Goal: Information Seeking & Learning: Learn about a topic

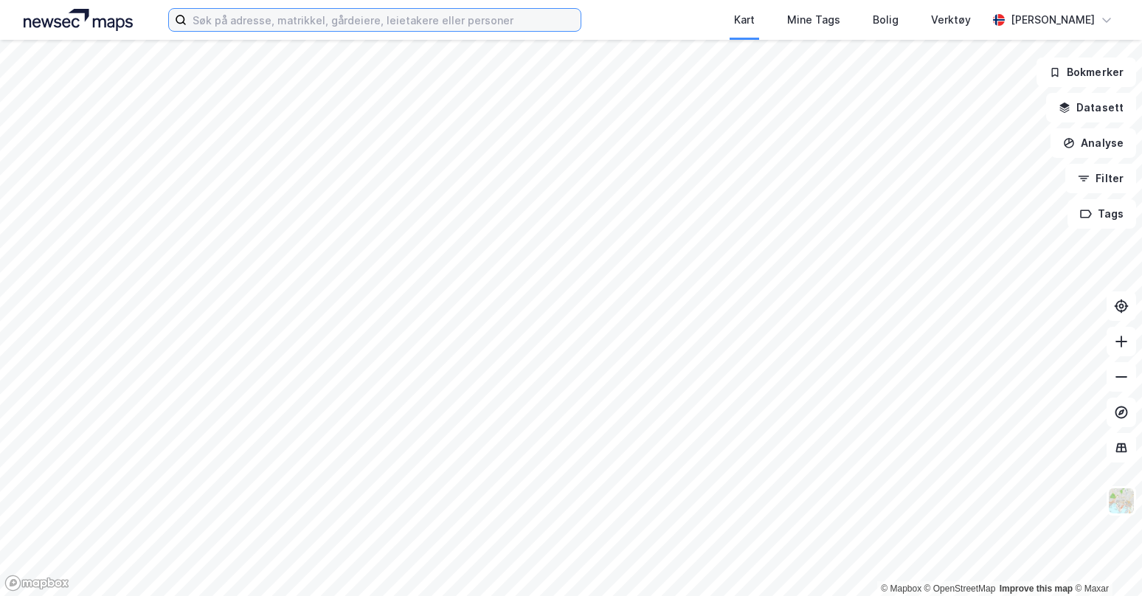
click at [434, 21] on input at bounding box center [384, 20] width 394 height 22
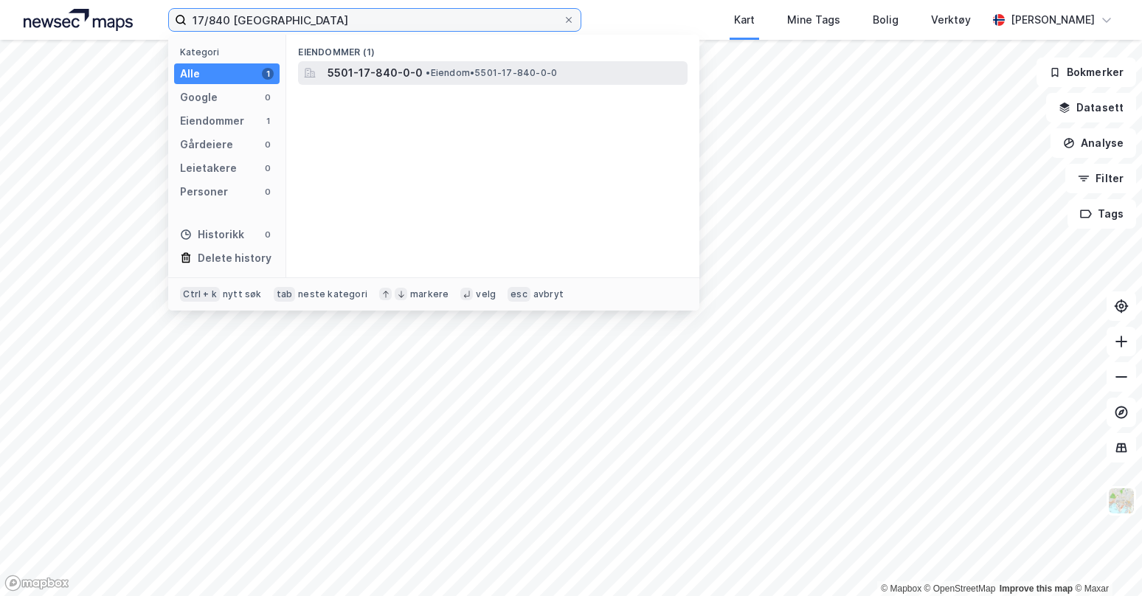
type input "17/840 tromsø"
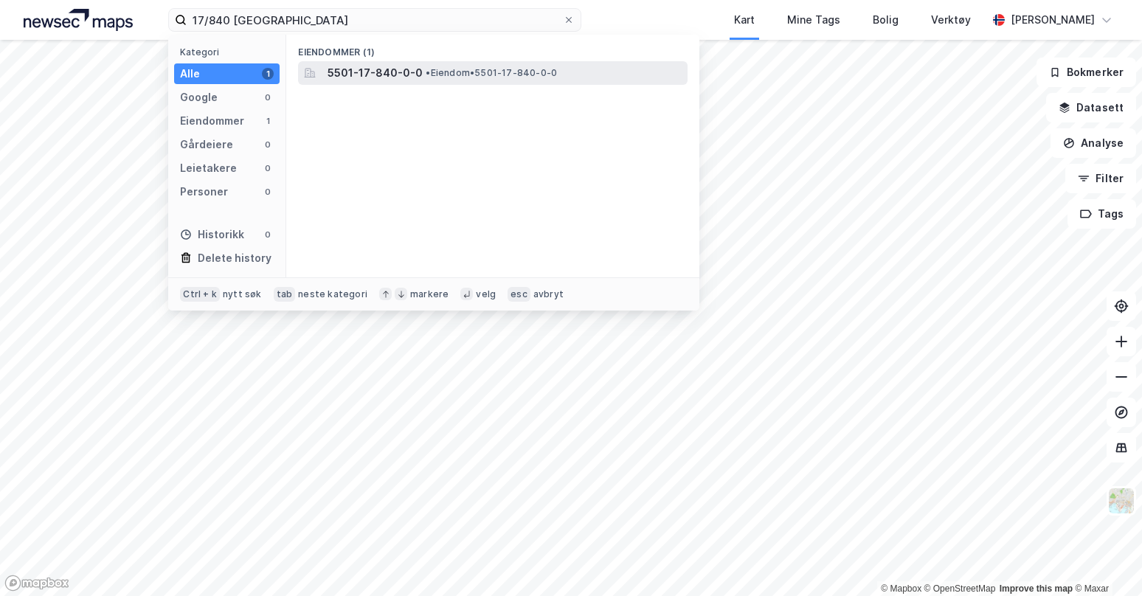
click at [417, 73] on span "5501-17-840-0-0" at bounding box center [375, 73] width 95 height 18
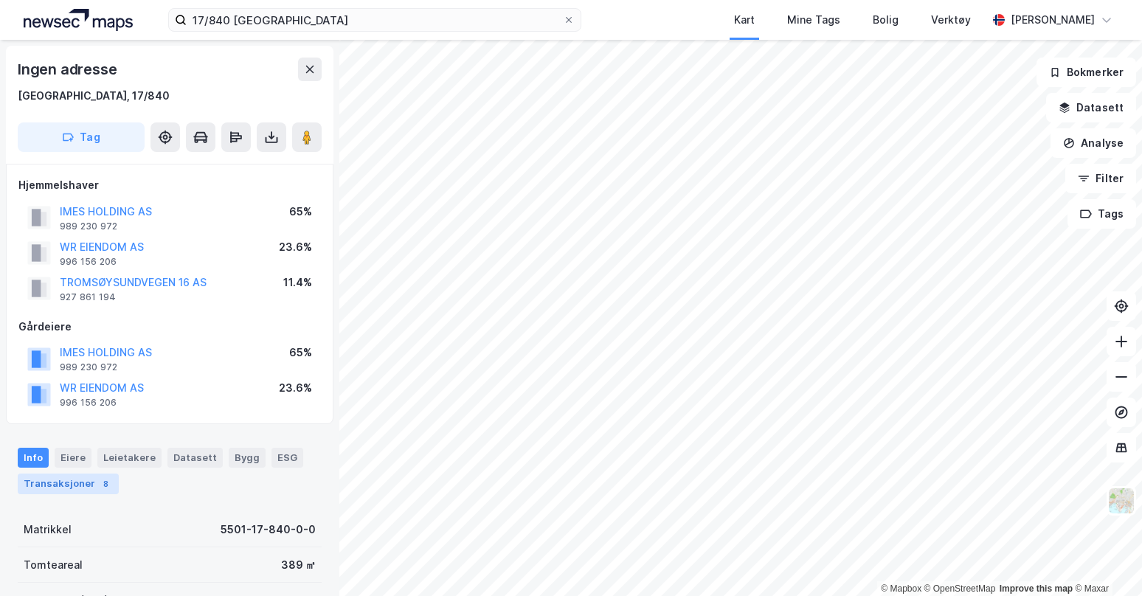
click at [85, 488] on div "Transaksjoner 8" at bounding box center [68, 484] width 101 height 21
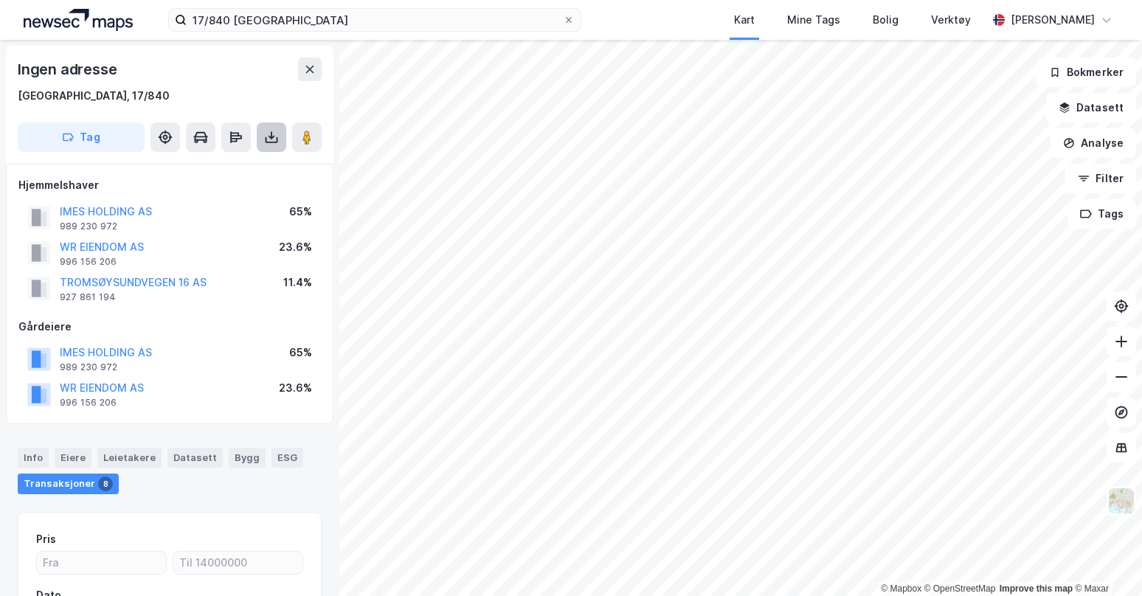
click at [272, 142] on icon at bounding box center [272, 140] width 13 height 6
click at [249, 162] on div "Last ned grunnbok" at bounding box center [207, 167] width 157 height 24
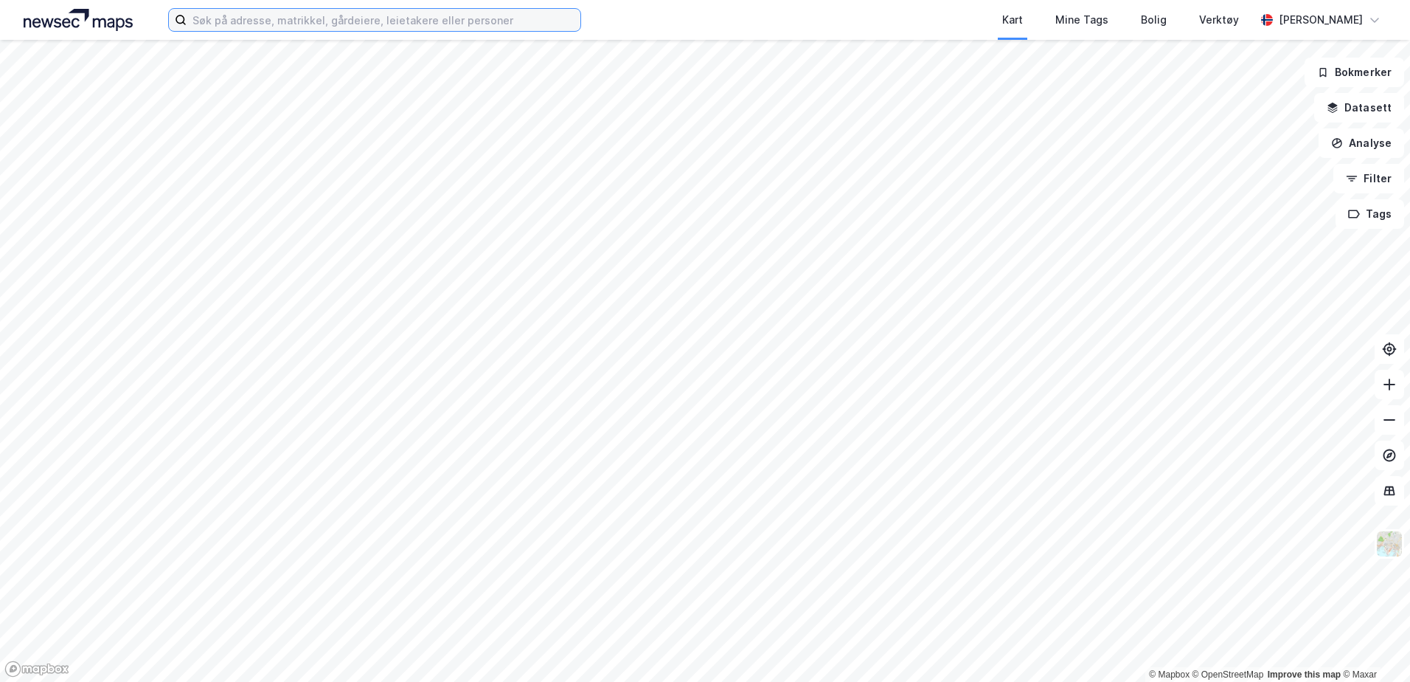
click at [358, 23] on input at bounding box center [384, 20] width 394 height 22
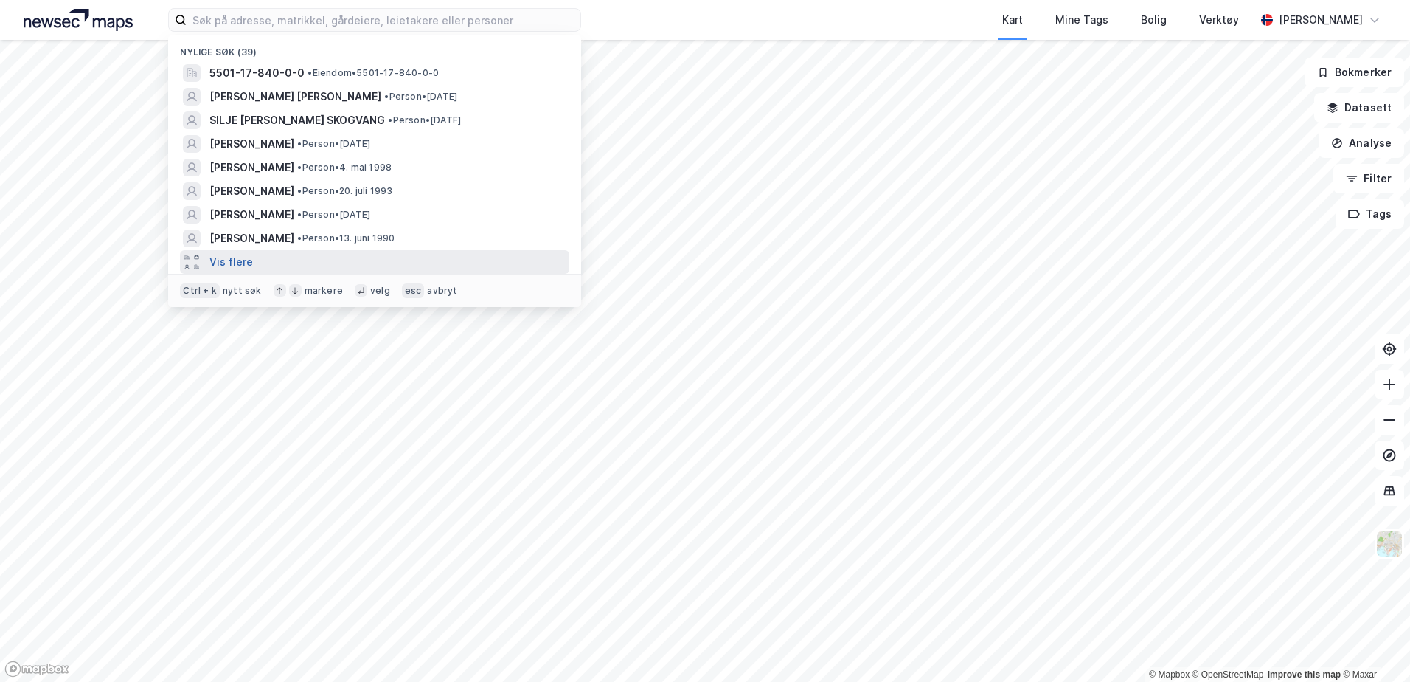
click at [224, 263] on button "Vis flere" at bounding box center [231, 262] width 44 height 18
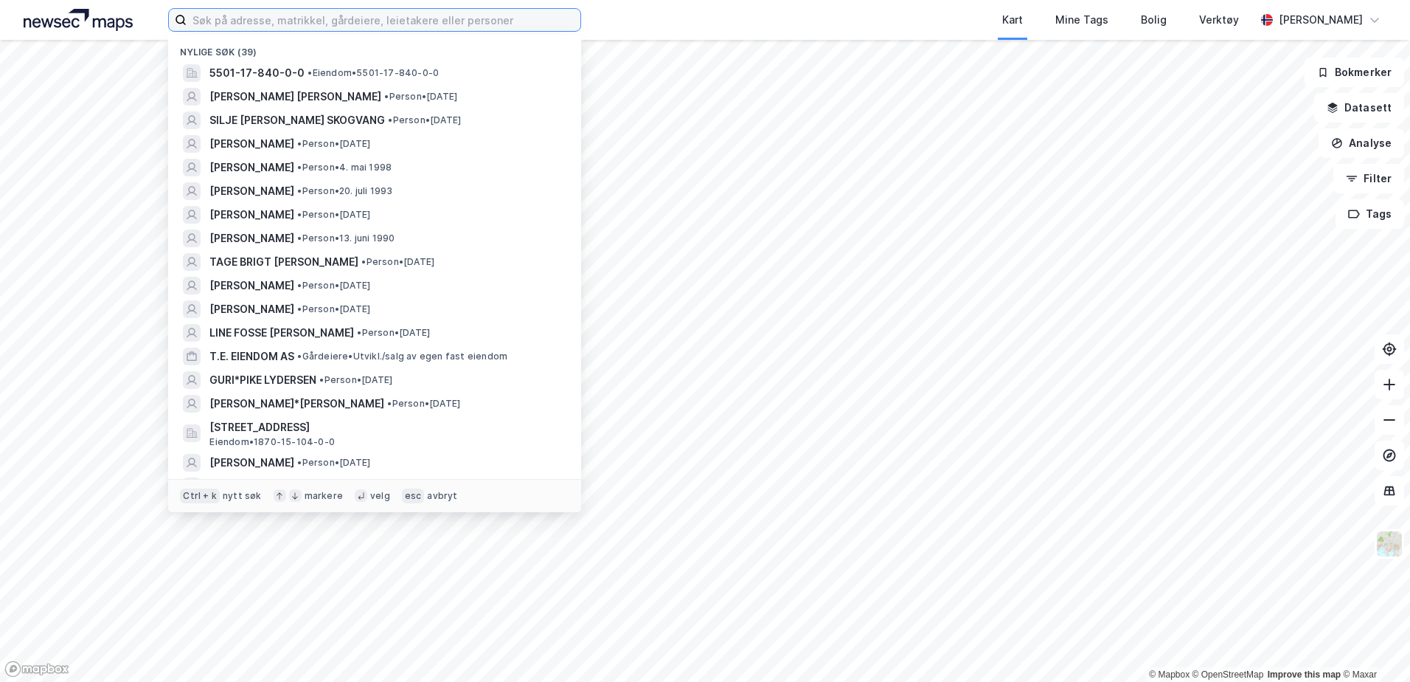
click at [283, 15] on input at bounding box center [384, 20] width 394 height 22
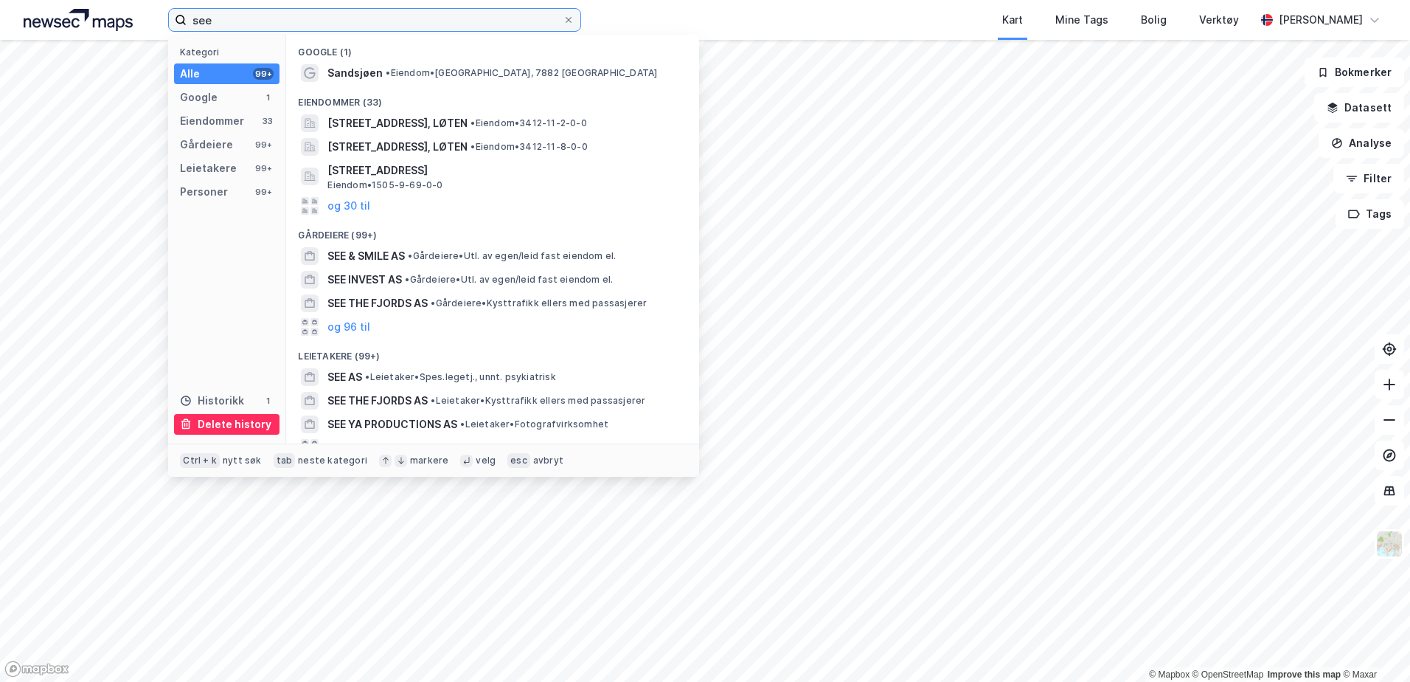
type input "see"
click at [220, 423] on div "Delete history" at bounding box center [235, 424] width 74 height 18
click at [198, 430] on div "Delete history" at bounding box center [235, 424] width 74 height 18
drag, startPoint x: 214, startPoint y: 21, endPoint x: 118, endPoint y: 17, distance: 96.0
click at [120, 18] on div "see Kategori Alle 99+ Google 1 Eiendommer 33 Gårdeiere 99+ Leietakere 99+ Perso…" at bounding box center [705, 20] width 1410 height 40
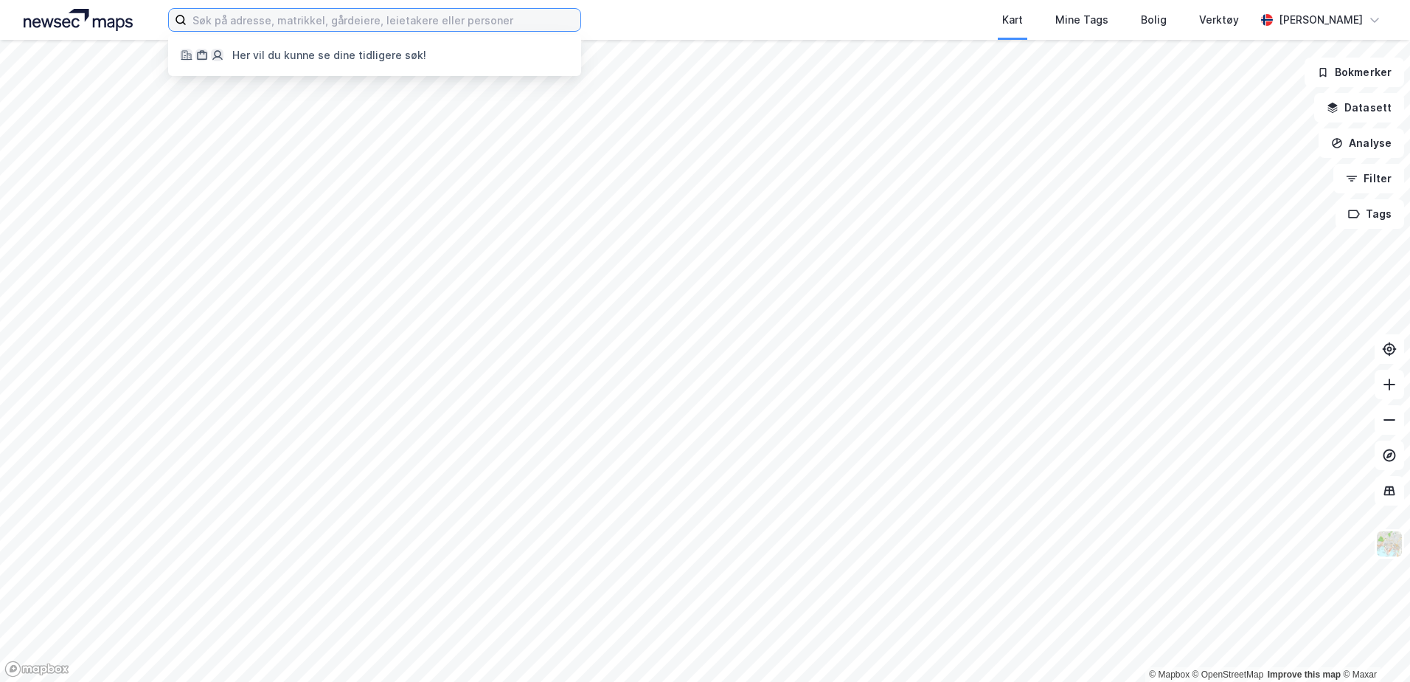
click at [312, 21] on input at bounding box center [384, 20] width 394 height 22
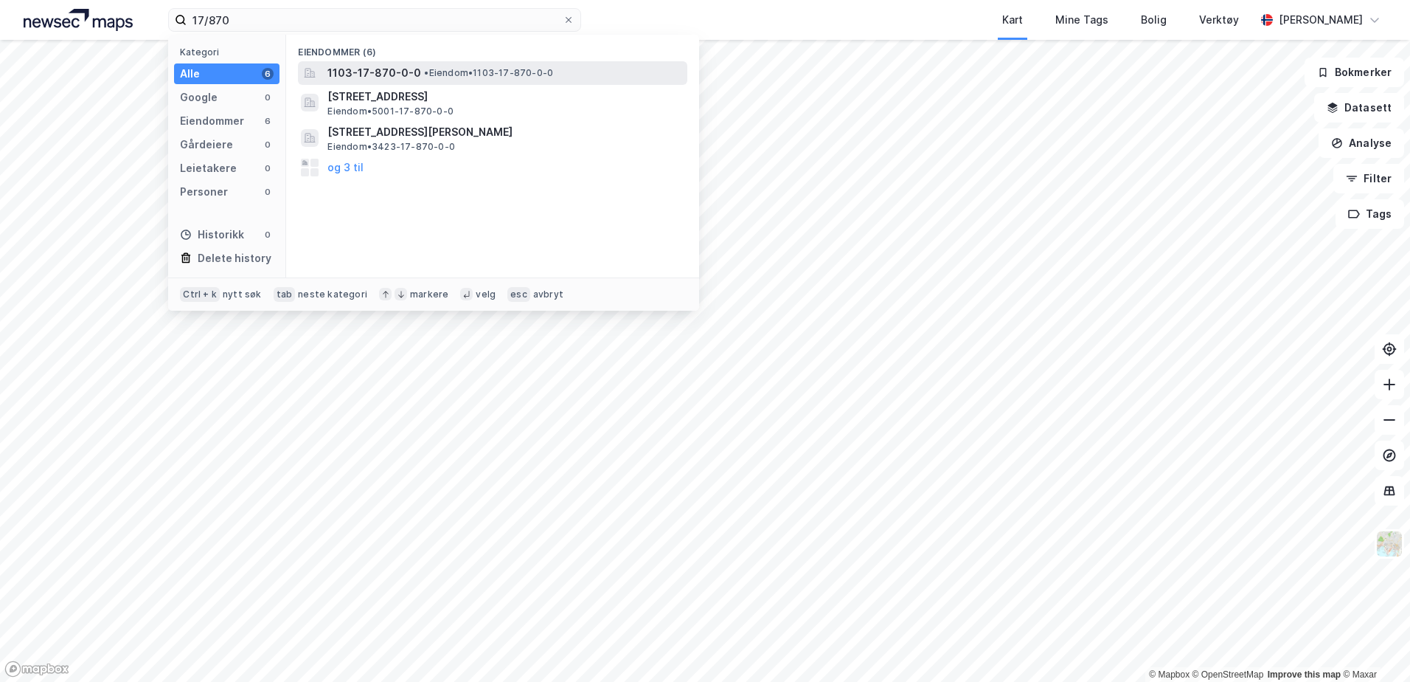
click at [371, 75] on span "1103-17-870-0-0" at bounding box center [375, 73] width 94 height 18
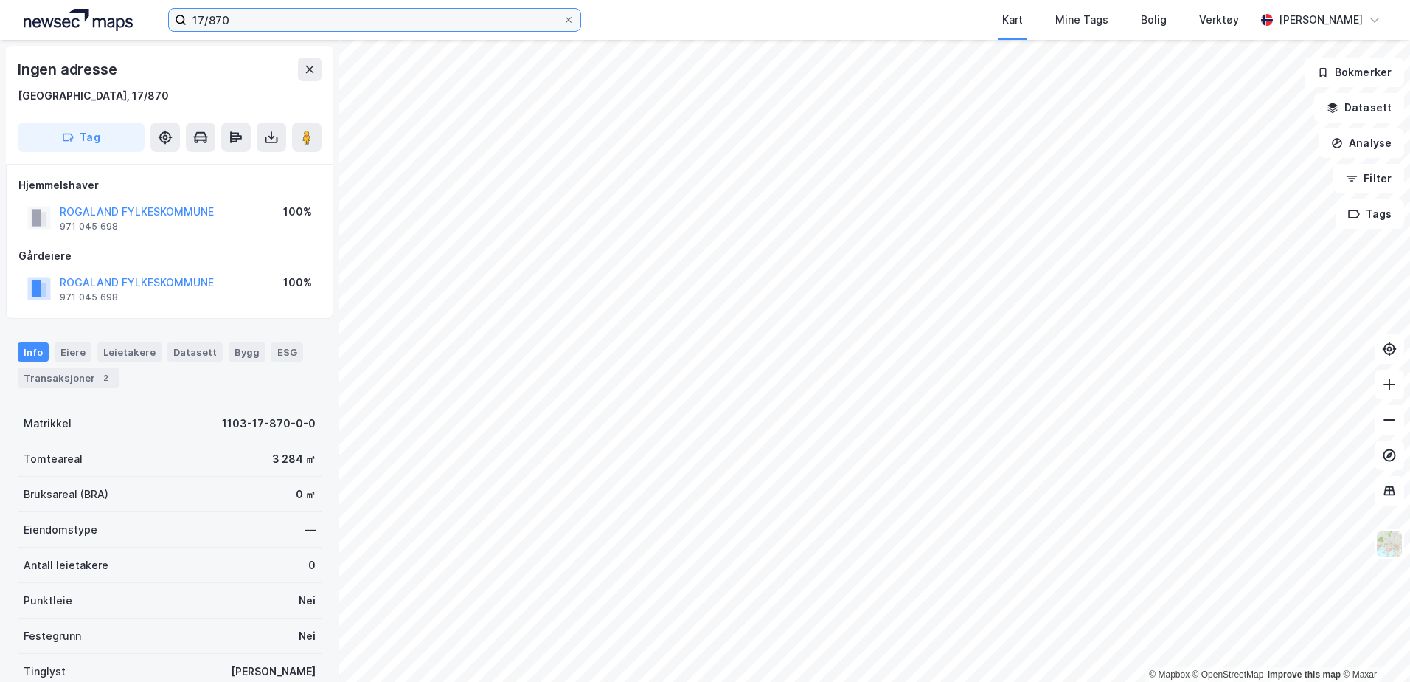
click at [255, 16] on input "17/870" at bounding box center [375, 20] width 376 height 22
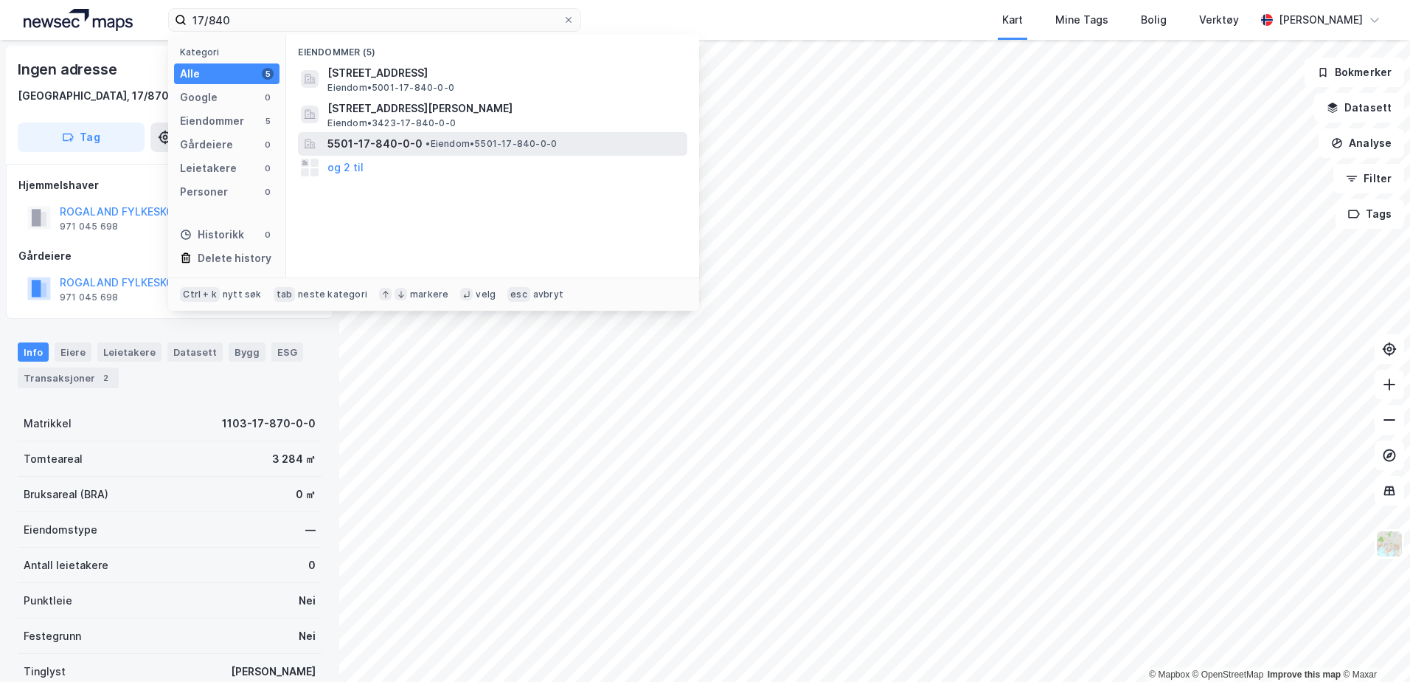
click at [413, 153] on div "5501-17-840-0-0 • Eiendom • 5501-17-840-0-0" at bounding box center [492, 144] width 389 height 24
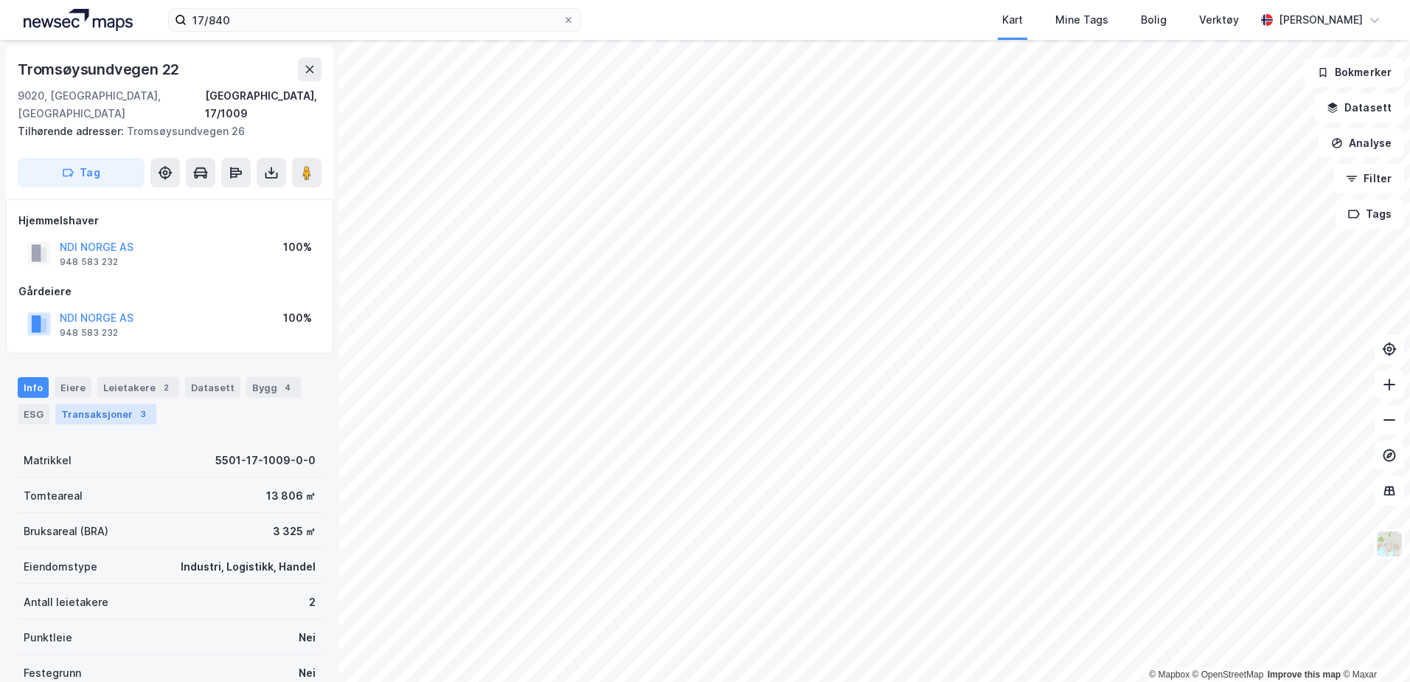
click at [129, 403] on div "Transaksjoner 3" at bounding box center [105, 413] width 101 height 21
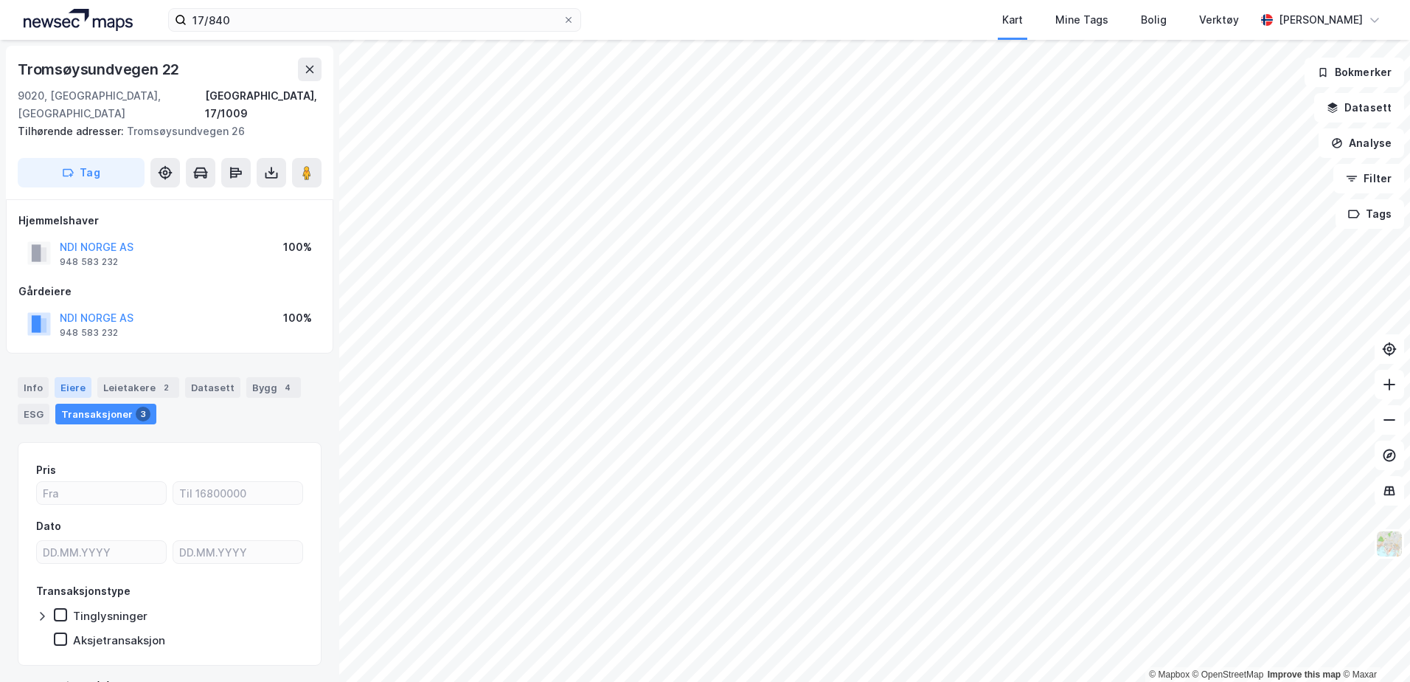
click at [60, 377] on div "Eiere" at bounding box center [73, 387] width 37 height 21
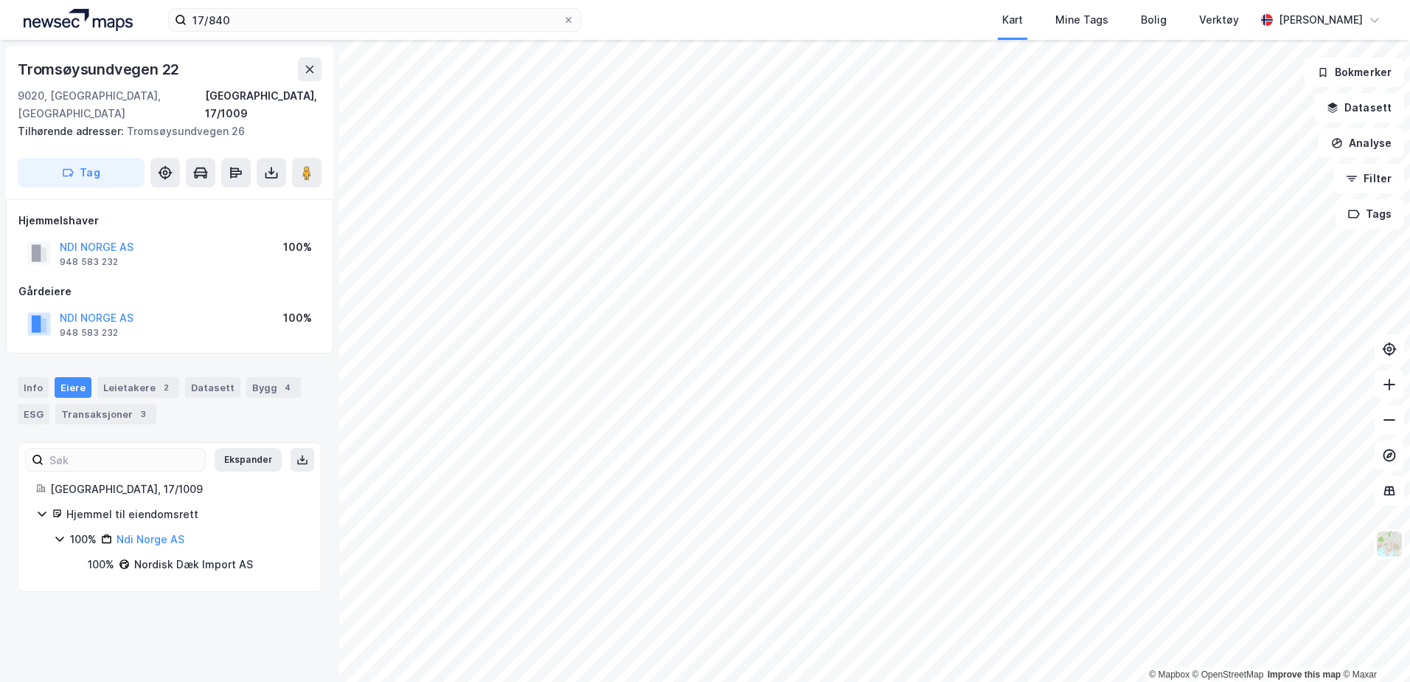
click at [57, 533] on icon at bounding box center [60, 539] width 12 height 12
click at [156, 533] on link "Ndi Norge AS" at bounding box center [151, 539] width 68 height 13
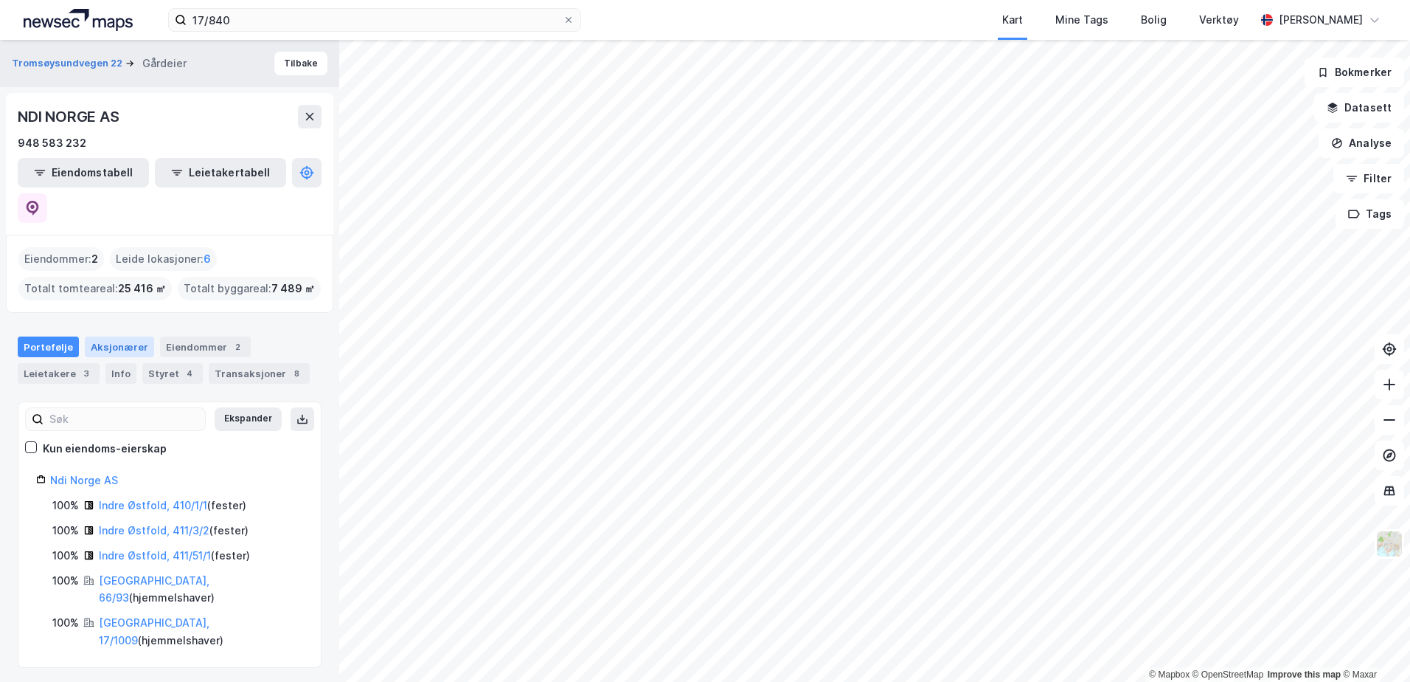
click at [114, 336] on div "Aksjonærer" at bounding box center [119, 346] width 69 height 21
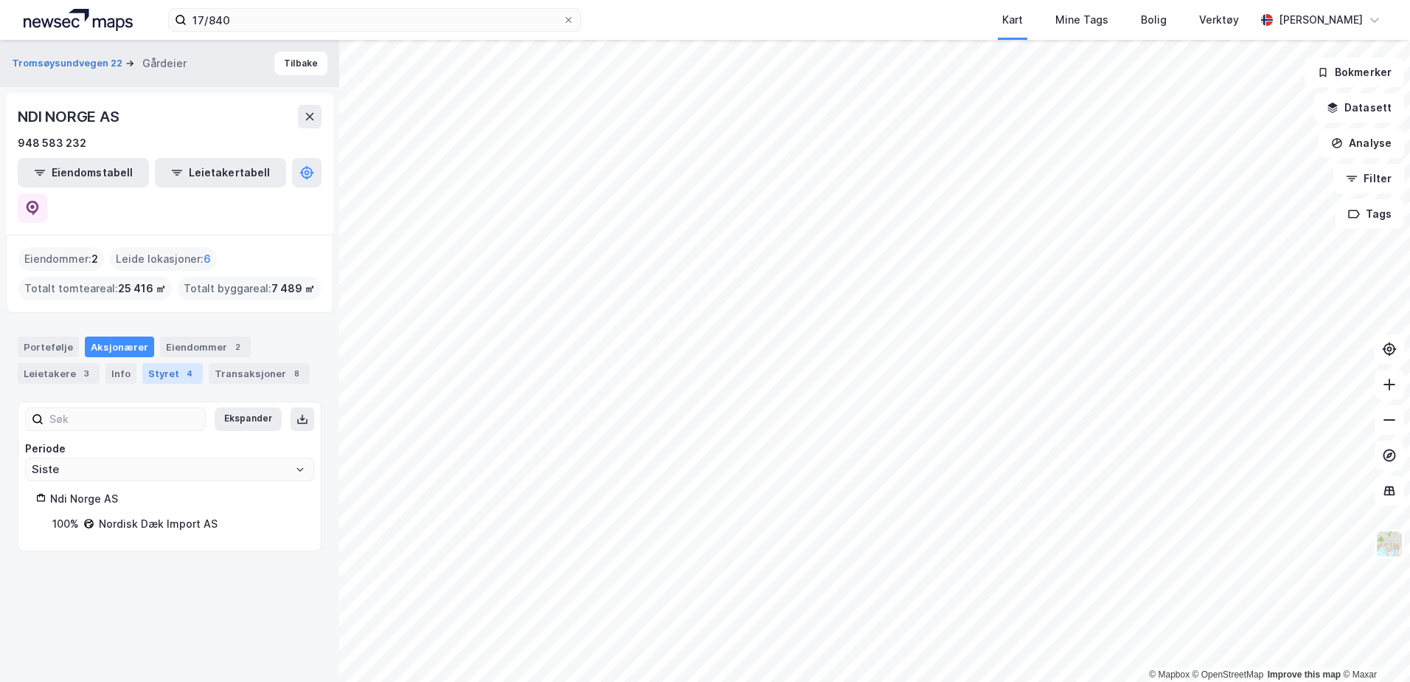
click at [173, 363] on div "Styret 4" at bounding box center [172, 373] width 60 height 21
click at [78, 65] on button "Tromsøysundvegen 22" at bounding box center [69, 63] width 114 height 15
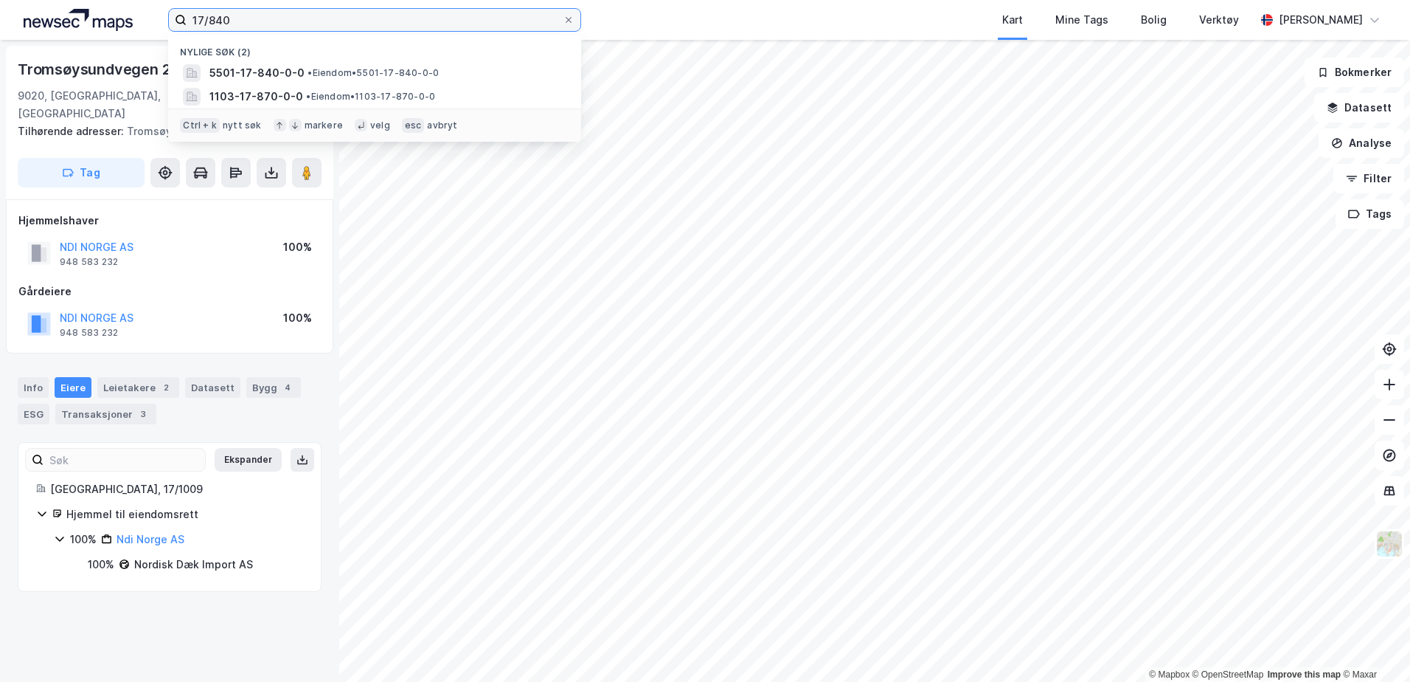
drag, startPoint x: 264, startPoint y: 21, endPoint x: 207, endPoint y: 10, distance: 57.9
click at [210, 21] on input "17/840" at bounding box center [375, 20] width 376 height 22
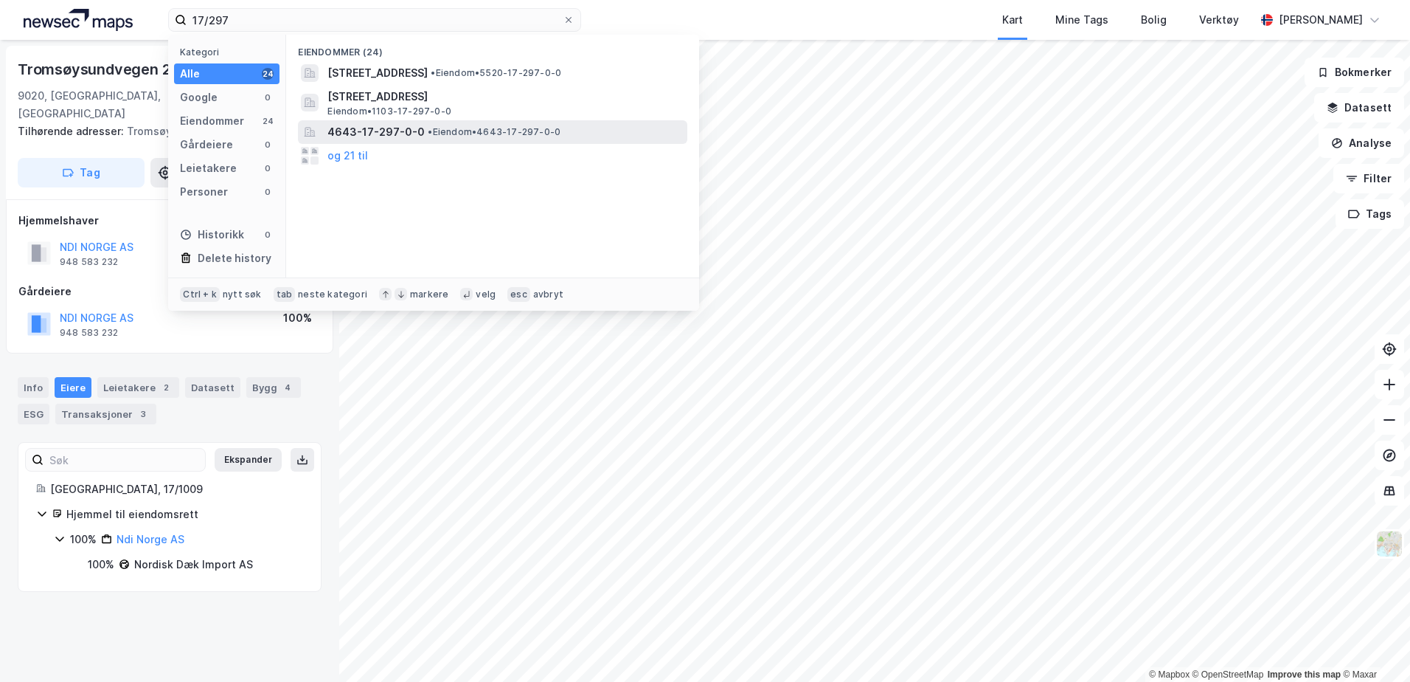
click at [395, 141] on div "4643-17-297-0-0 • Eiendom • 4643-17-297-0-0" at bounding box center [492, 132] width 389 height 24
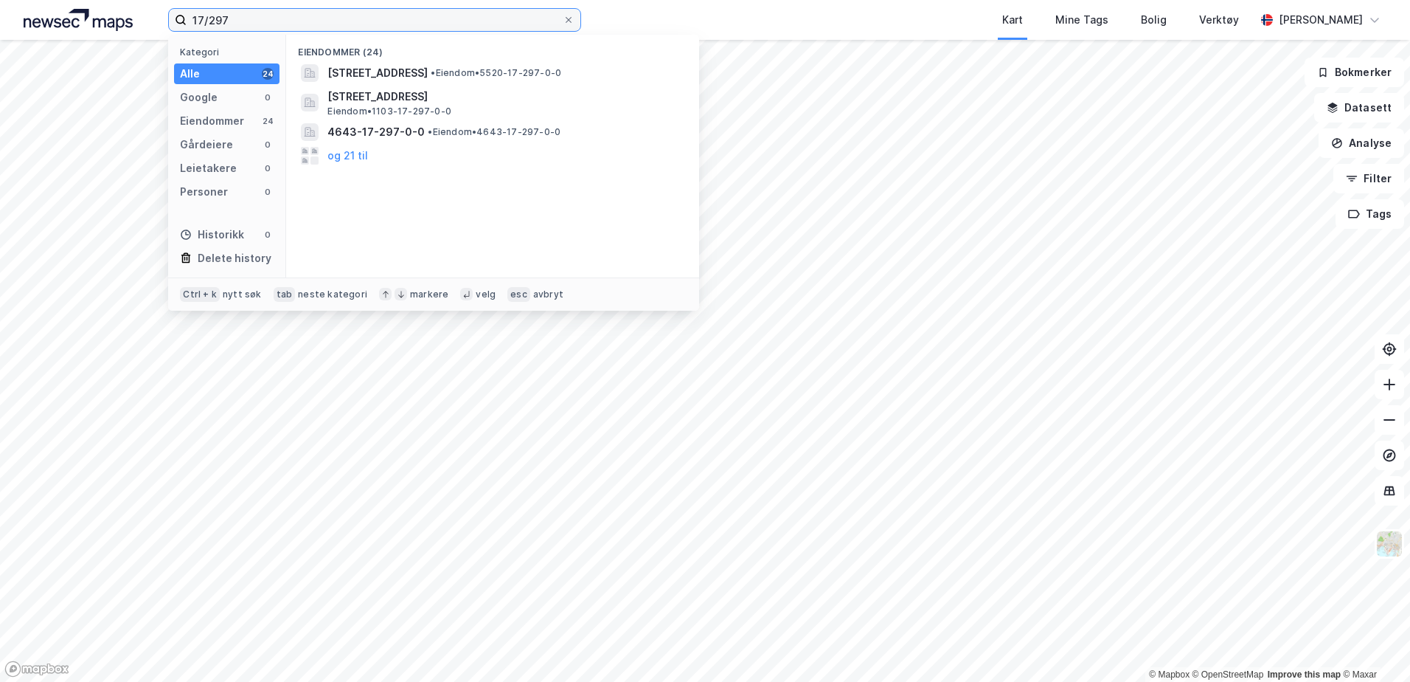
click at [259, 21] on input "17/297" at bounding box center [375, 20] width 376 height 22
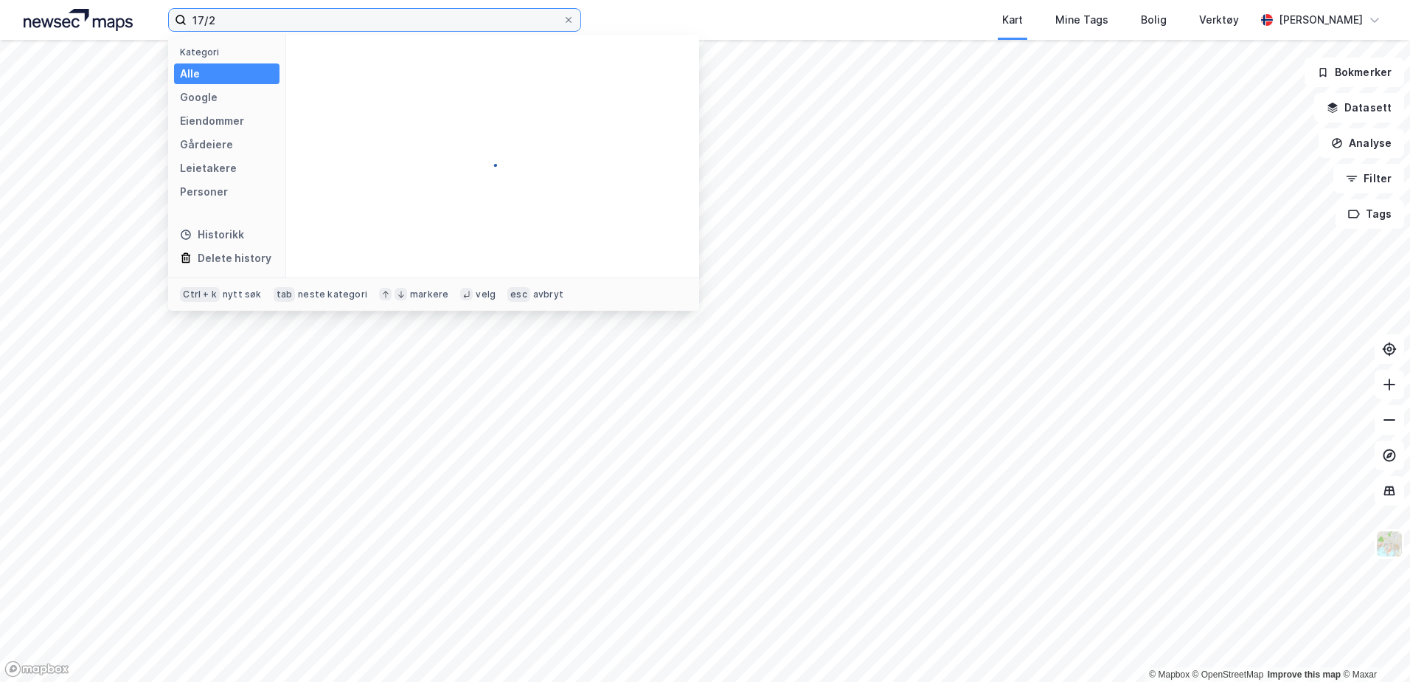
type input "17/"
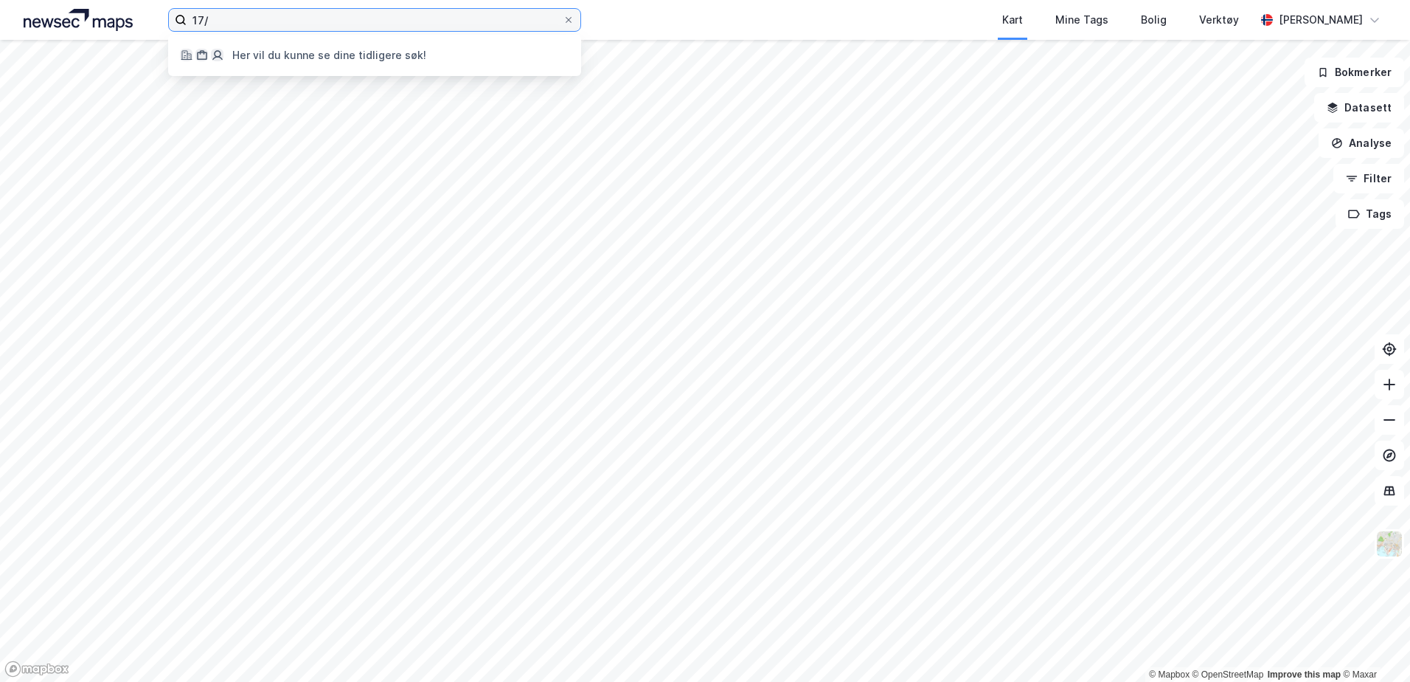
drag, startPoint x: 269, startPoint y: 21, endPoint x: 66, endPoint y: 15, distance: 202.9
click at [75, 19] on div "17/ Her vil du kunne se dine tidligere søk! Kart Mine Tags [PERSON_NAME] Verktø…" at bounding box center [705, 20] width 1410 height 40
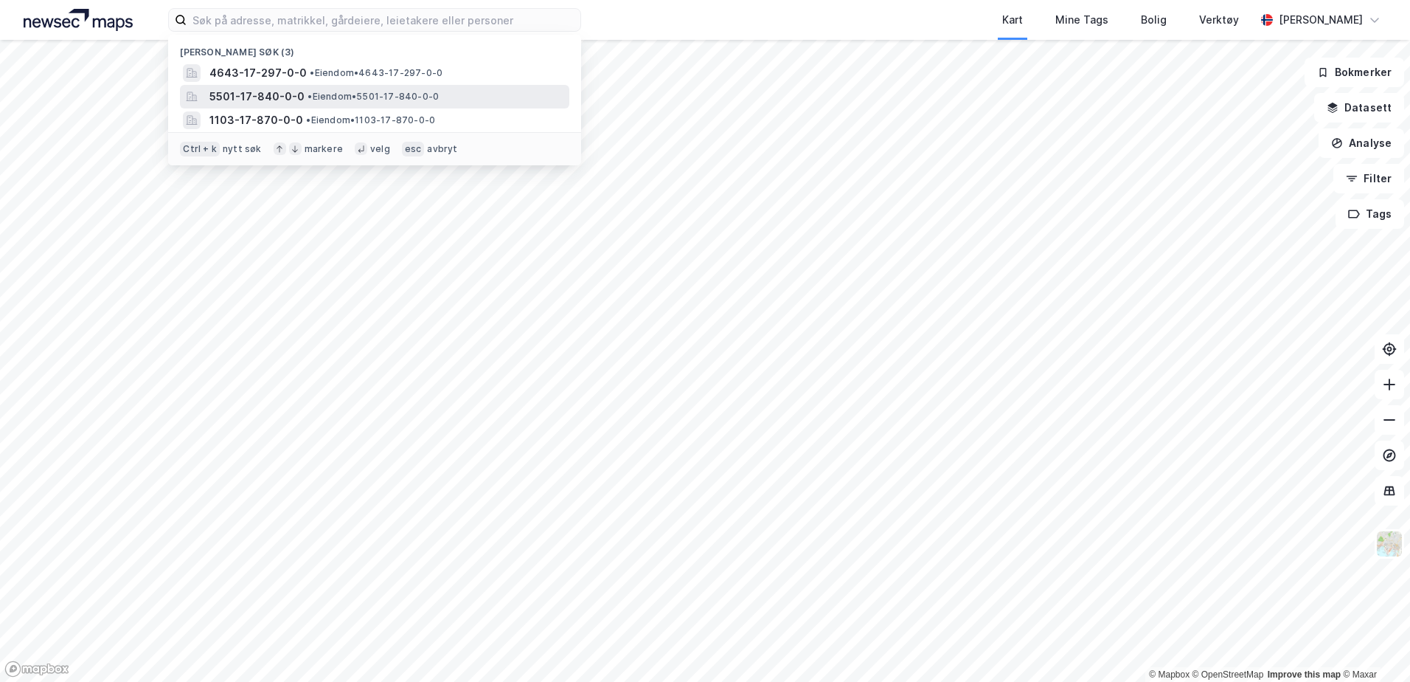
click at [258, 94] on span "5501-17-840-0-0" at bounding box center [256, 97] width 95 height 18
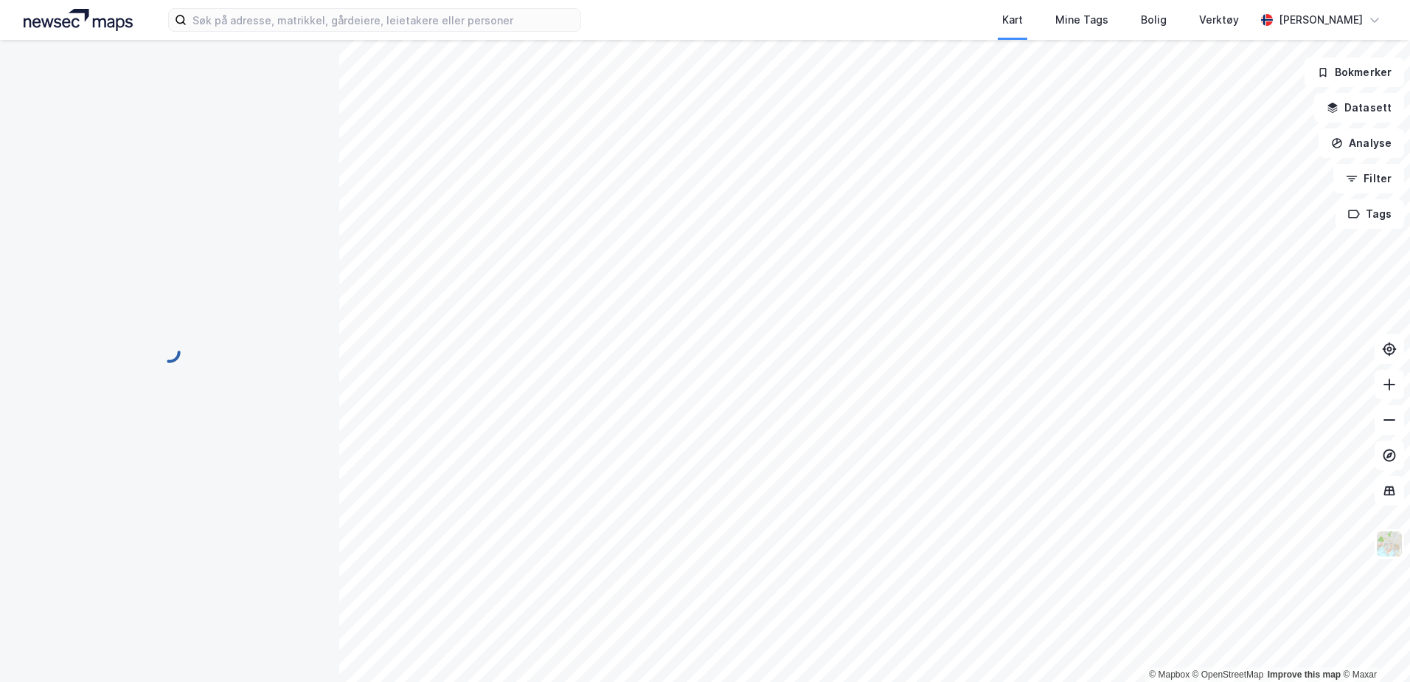
scroll to position [2, 0]
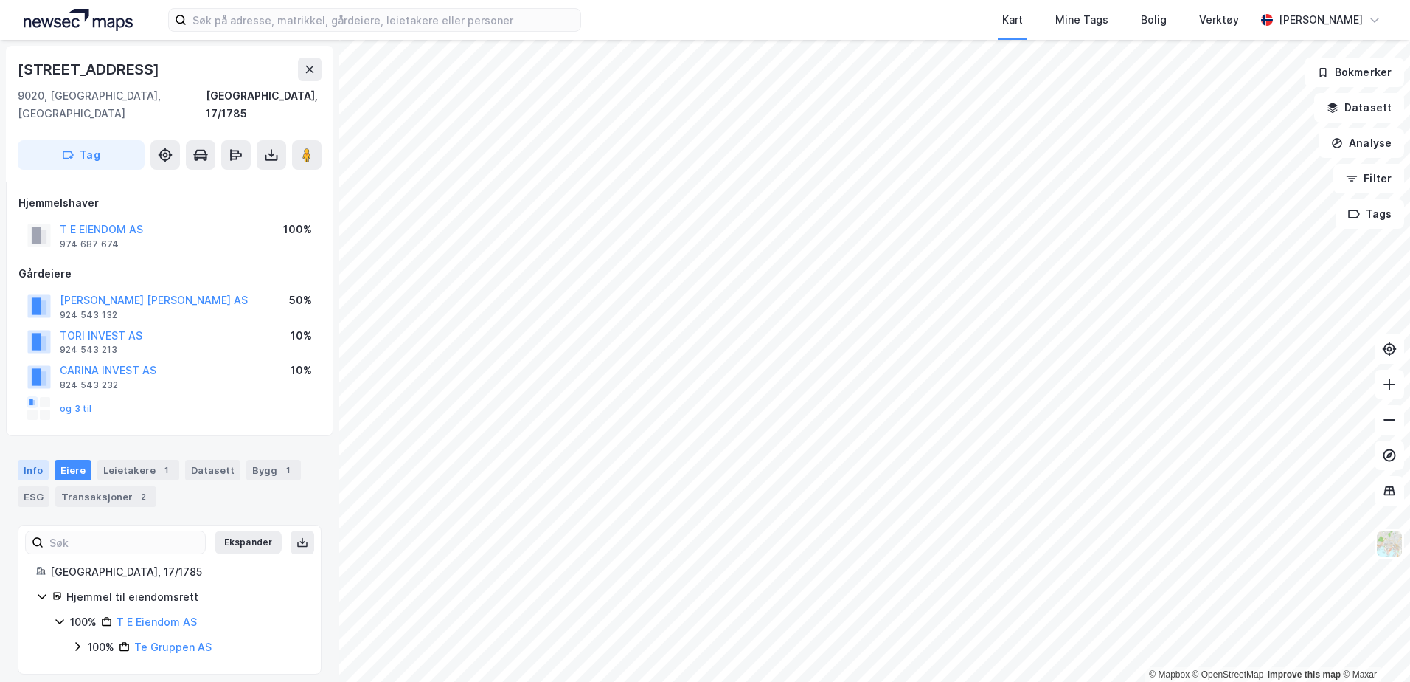
click at [26, 460] on div "Info" at bounding box center [33, 470] width 31 height 21
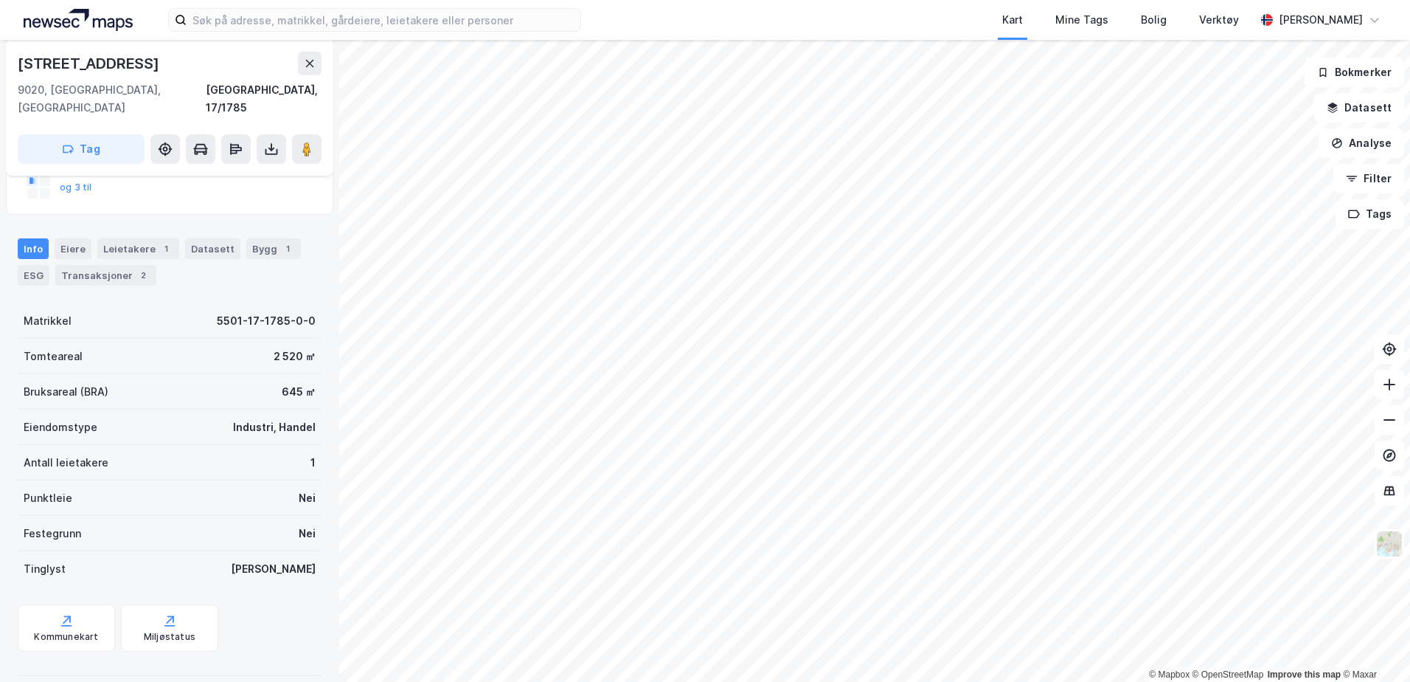
scroll to position [148, 0]
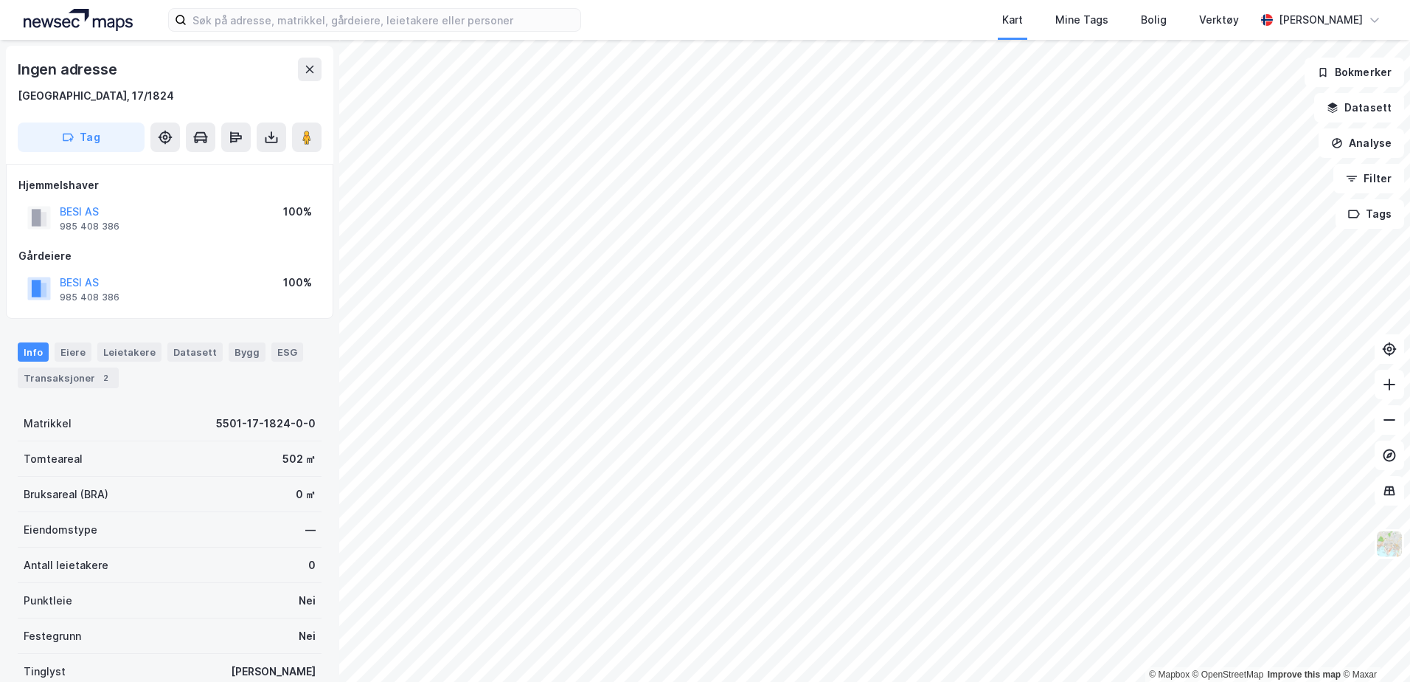
click at [83, 362] on div "Info [PERSON_NAME] Datasett Bygg ESG Transaksjoner 2" at bounding box center [170, 365] width 304 height 46
click at [75, 356] on div "Eiere" at bounding box center [73, 351] width 37 height 19
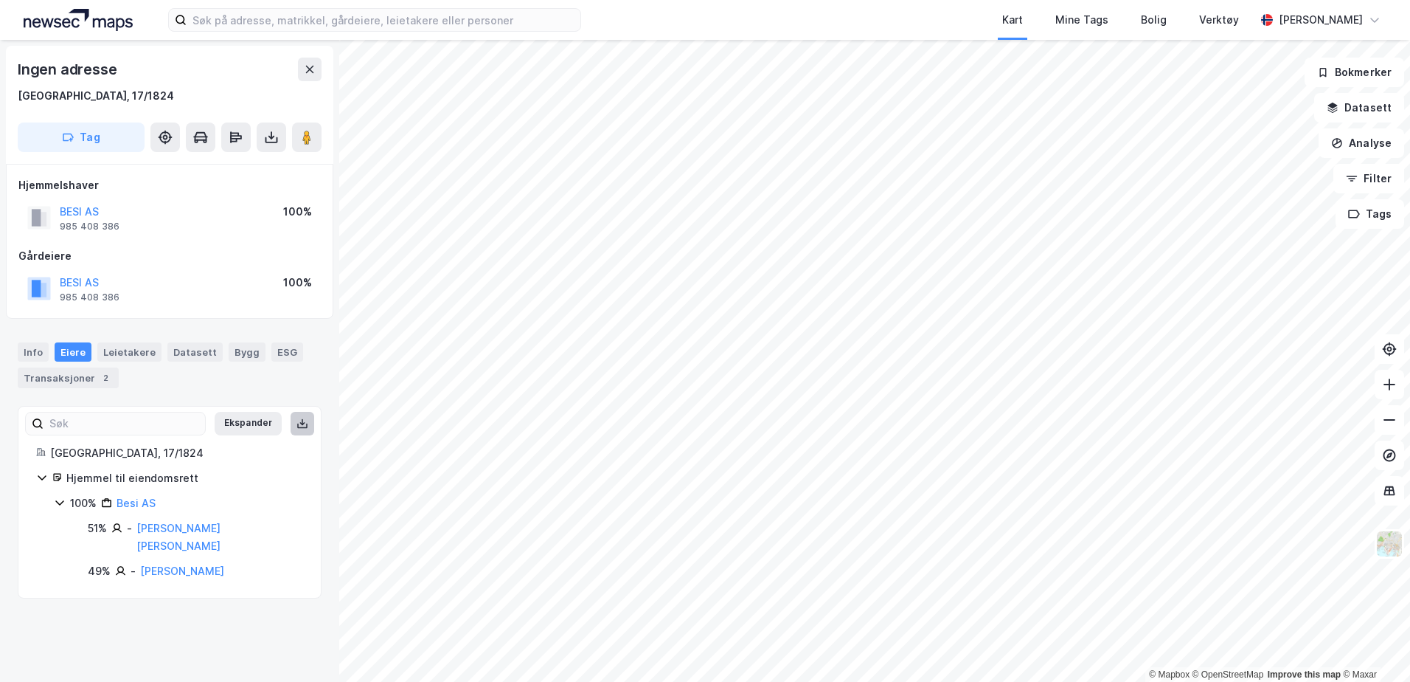
click at [297, 426] on icon at bounding box center [303, 424] width 12 height 12
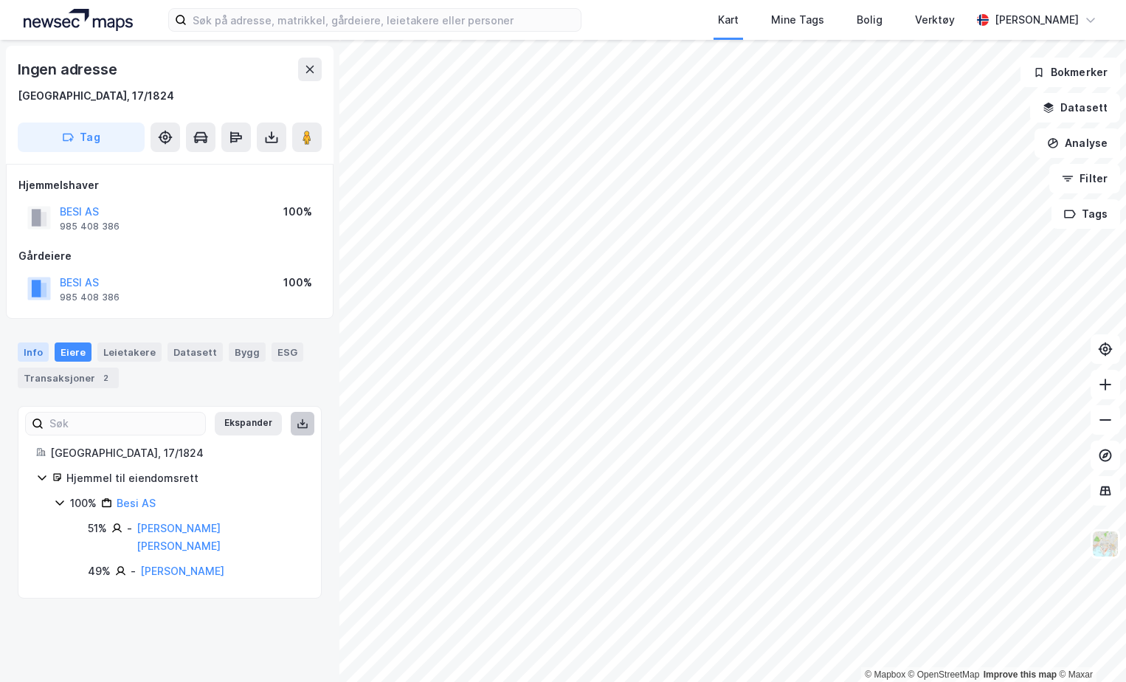
click at [18, 346] on div "Info" at bounding box center [33, 351] width 31 height 19
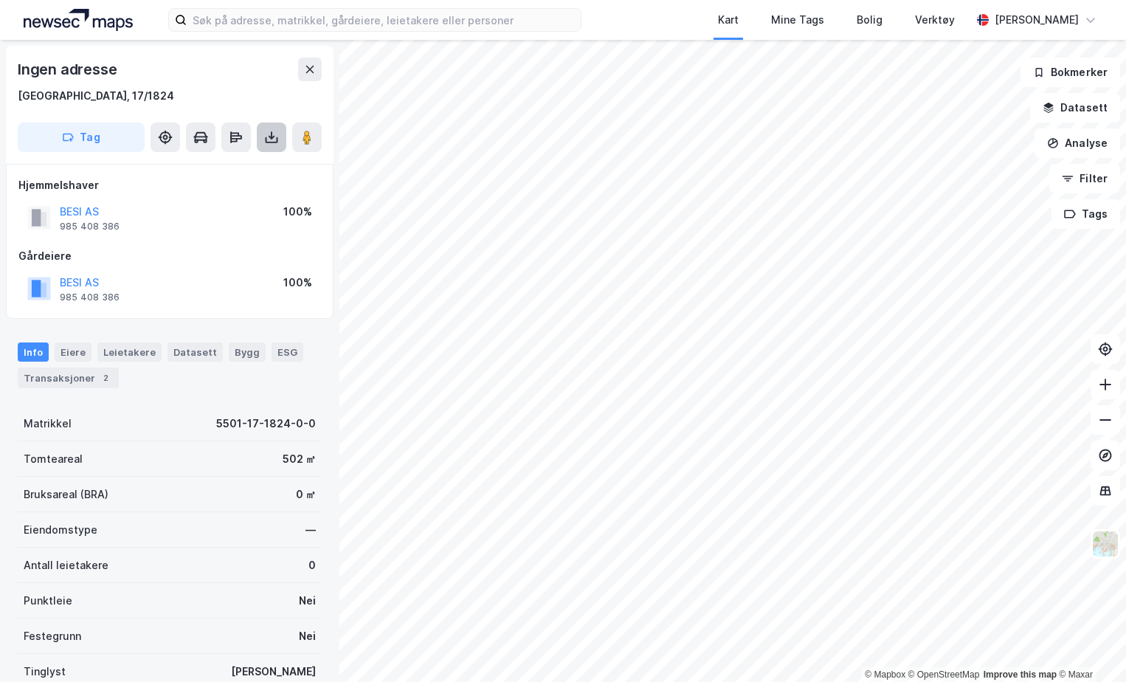
click at [277, 144] on icon at bounding box center [271, 137] width 15 height 15
click at [239, 171] on div "Last ned grunnbok" at bounding box center [199, 167] width 86 height 12
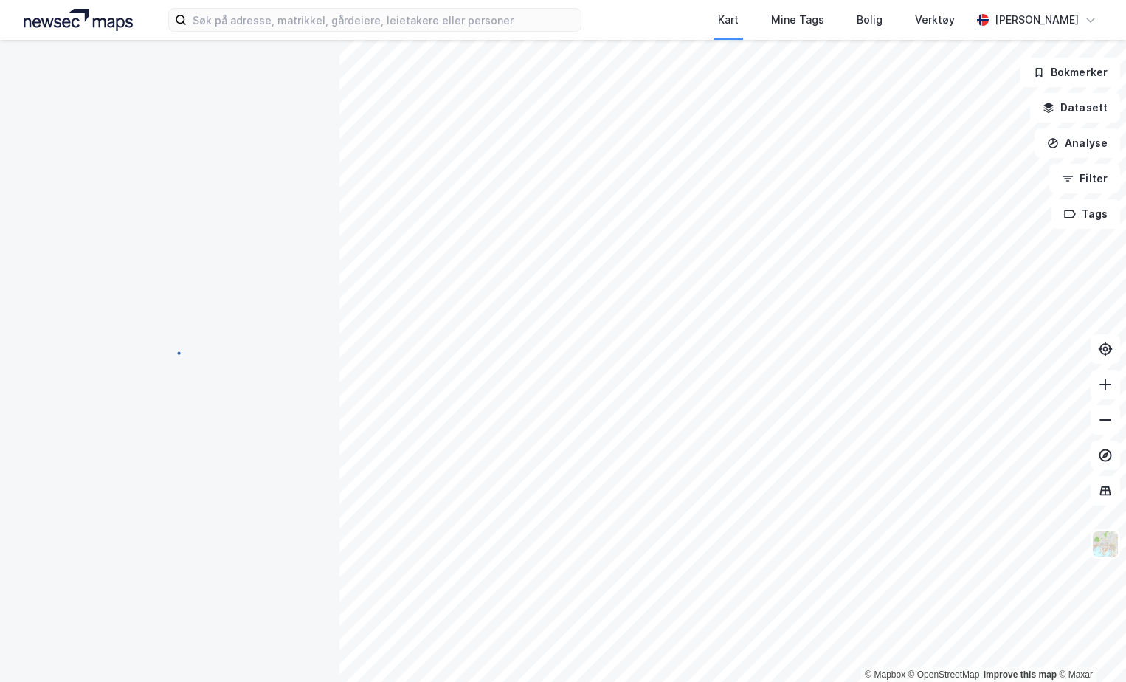
scroll to position [1, 0]
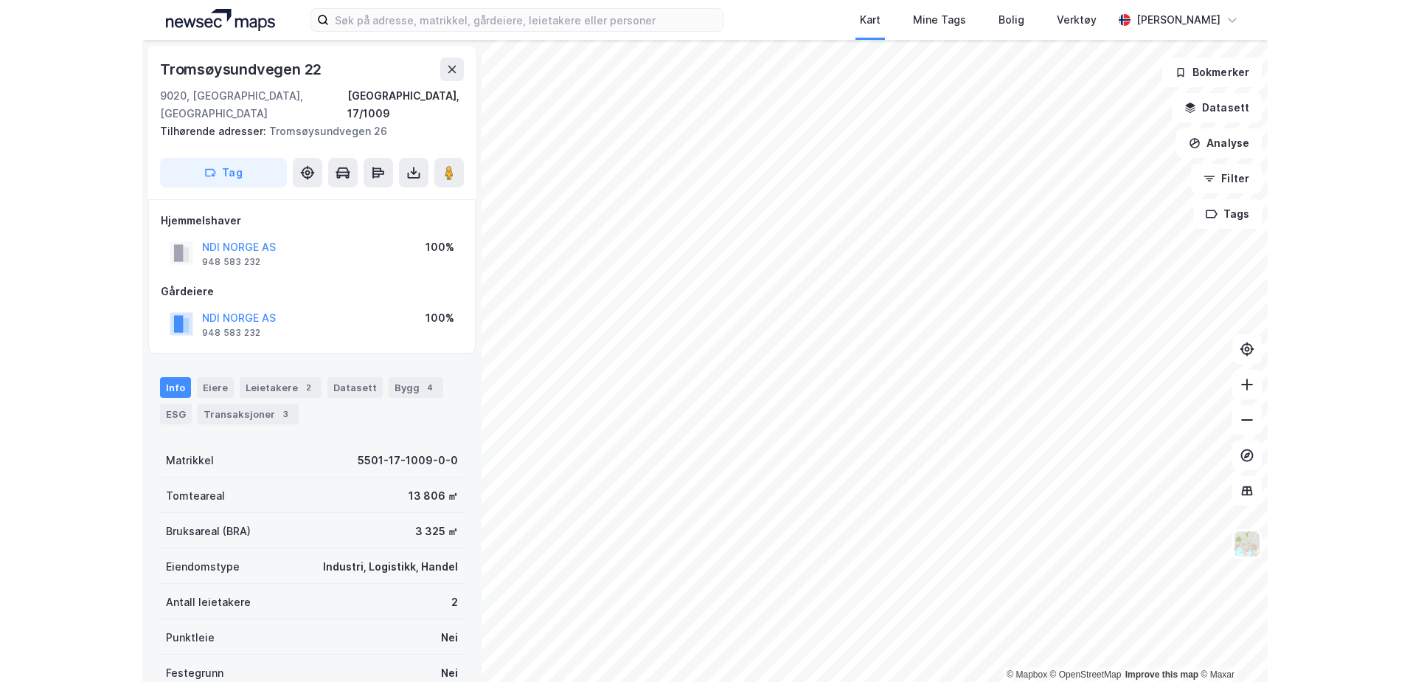
scroll to position [1, 0]
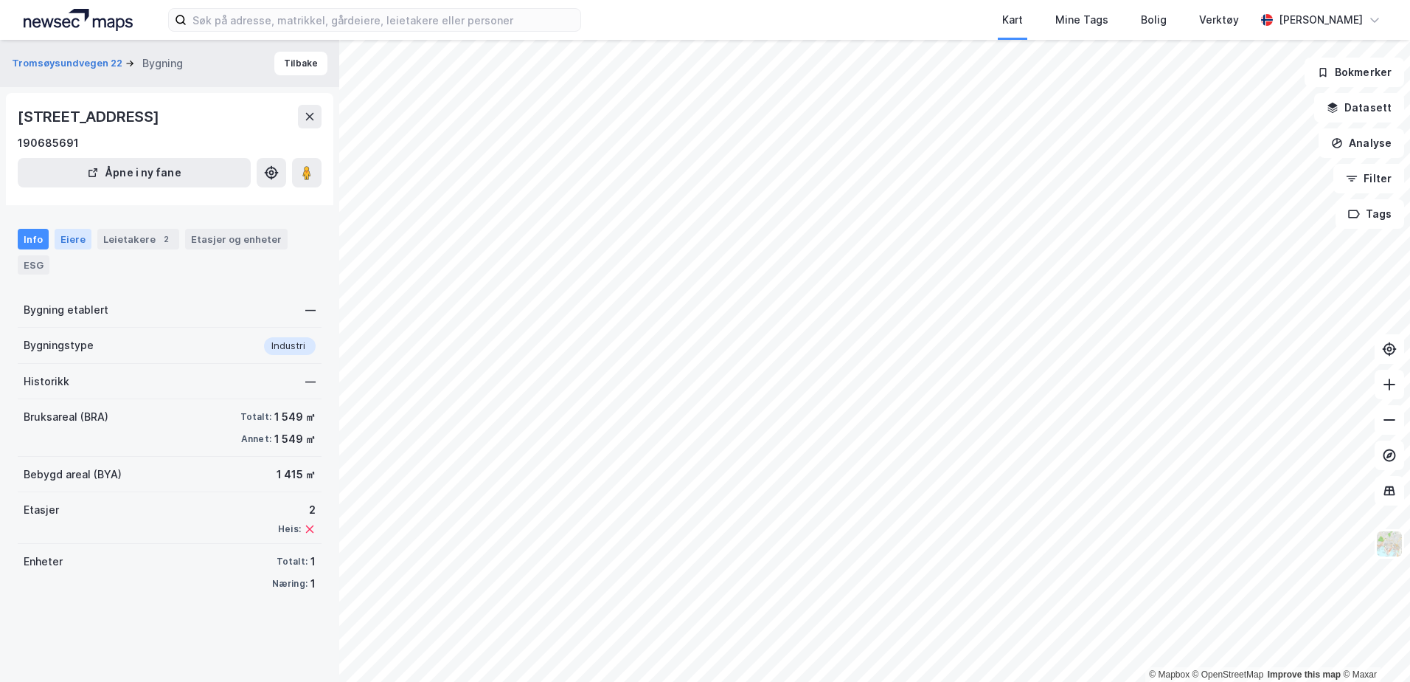
click at [75, 235] on div "Eiere" at bounding box center [73, 239] width 37 height 21
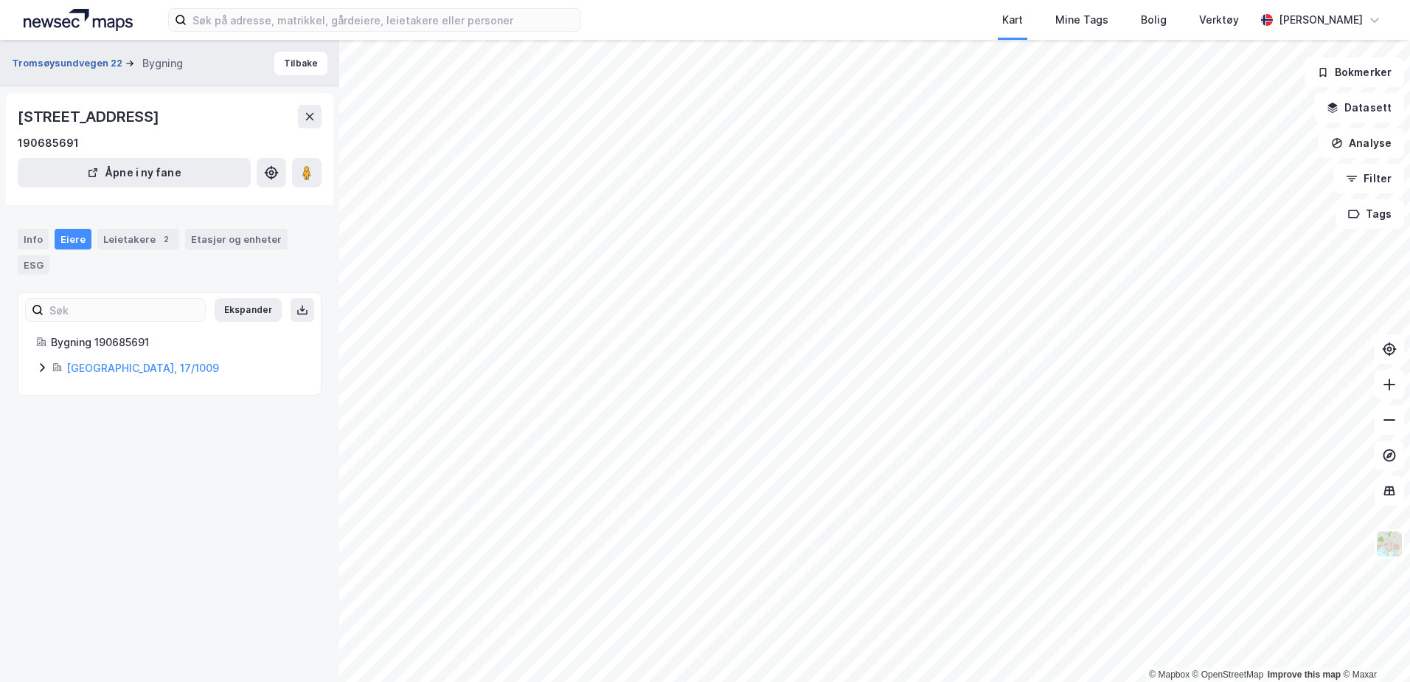
click at [95, 63] on button "Tromsøysundvegen 22" at bounding box center [69, 63] width 114 height 15
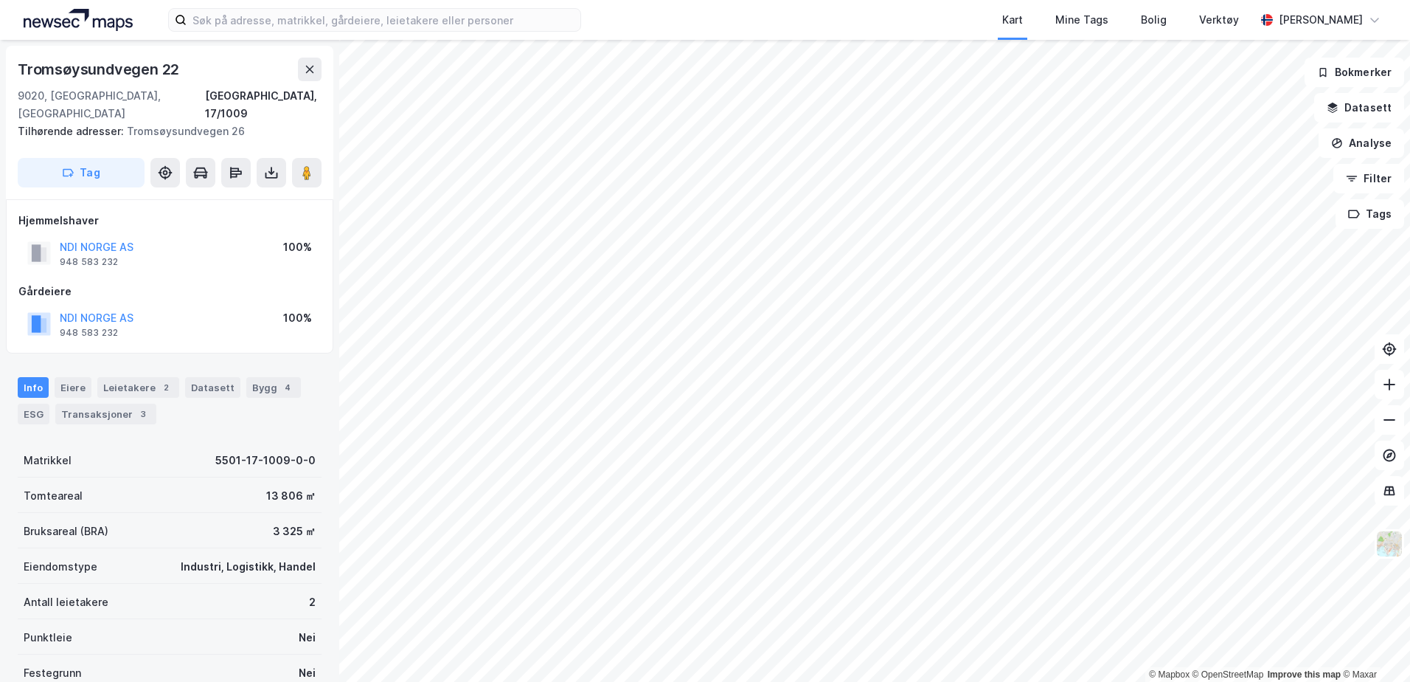
scroll to position [1, 0]
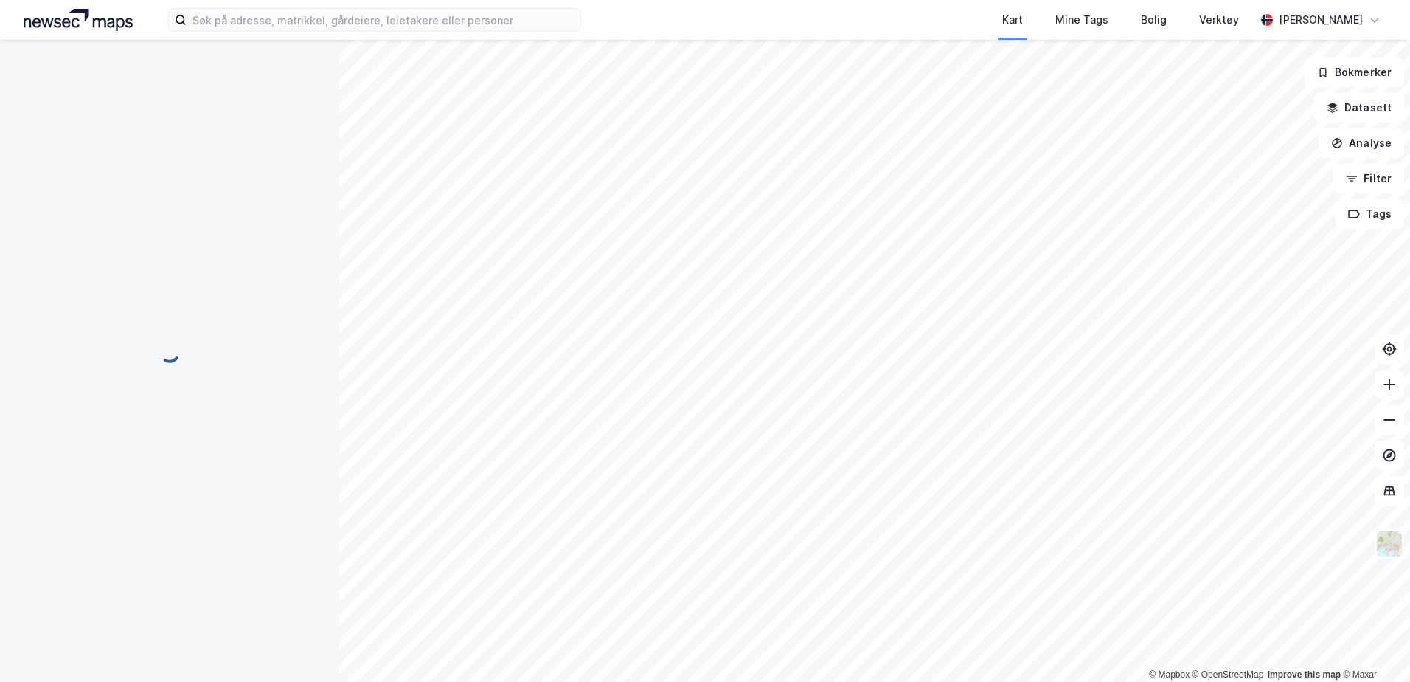
scroll to position [1, 0]
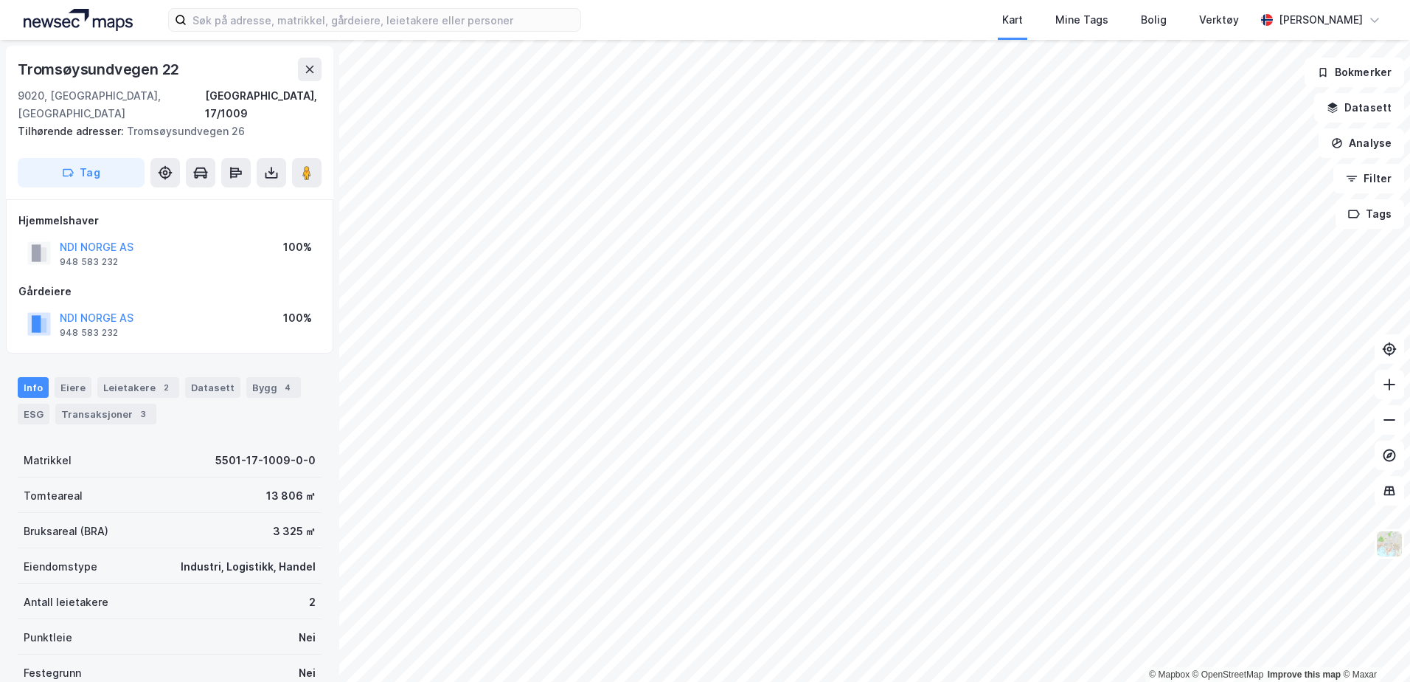
scroll to position [1, 0]
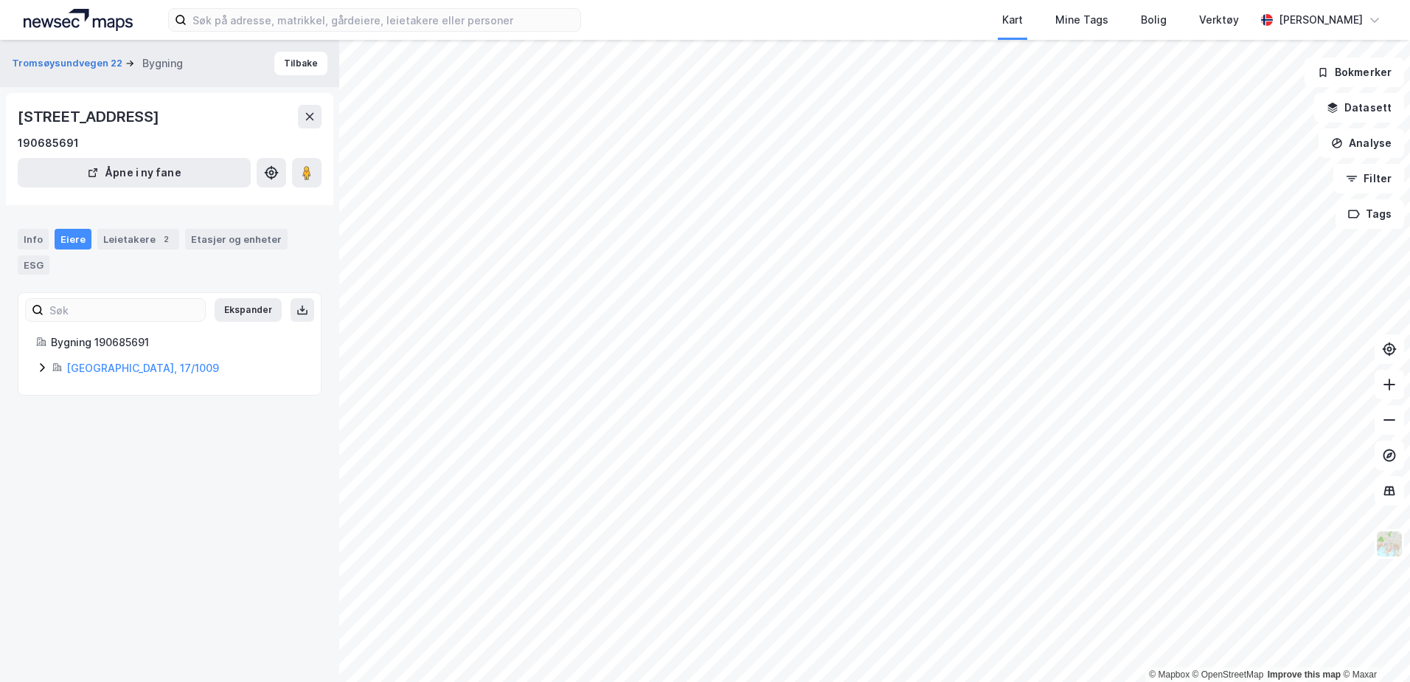
click at [41, 367] on icon at bounding box center [42, 367] width 12 height 12
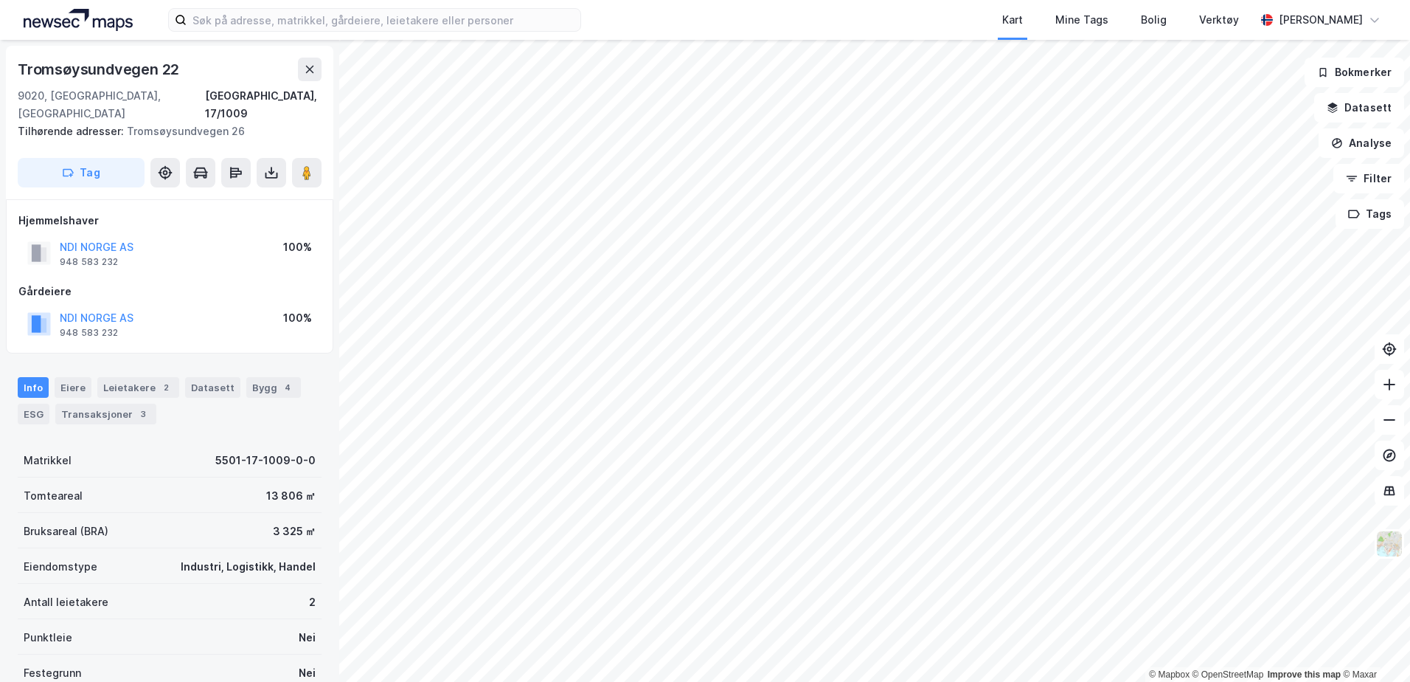
scroll to position [1, 0]
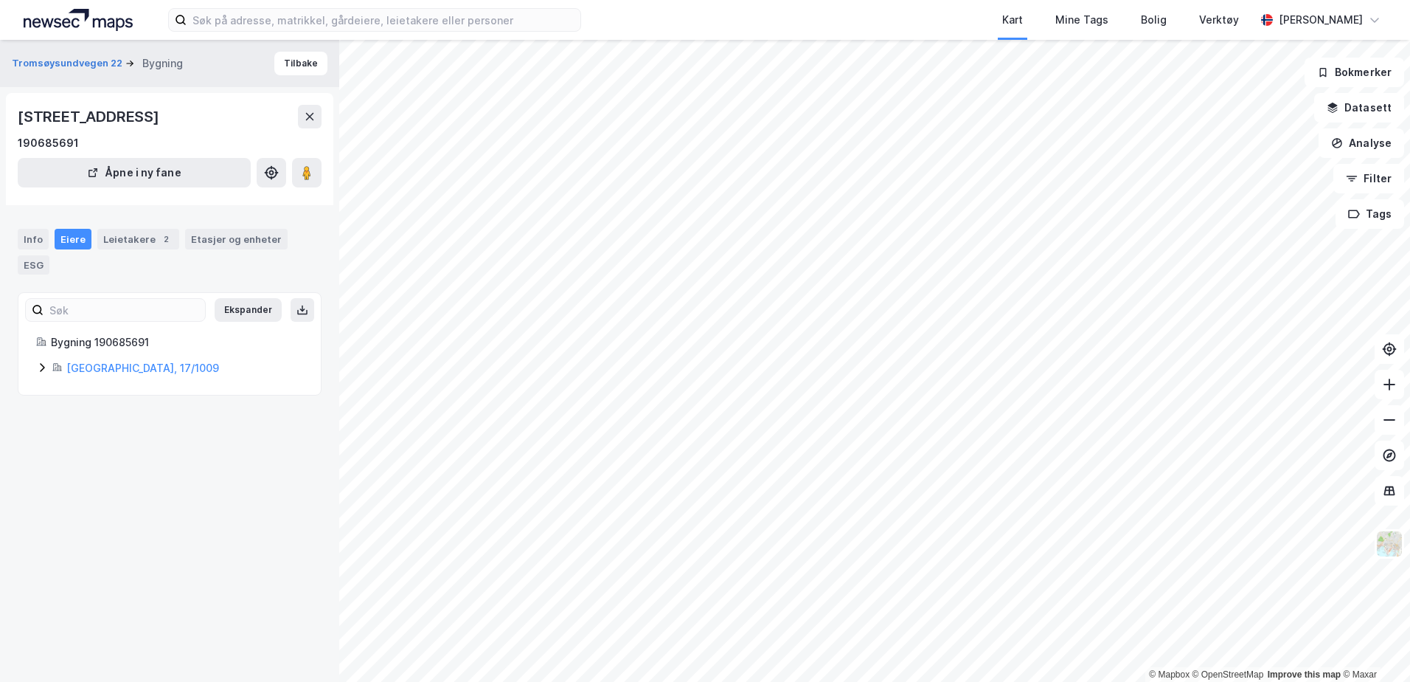
click at [35, 365] on div "Bygning 190685691 [GEOGRAPHIC_DATA], 17/1009" at bounding box center [169, 355] width 302 height 44
click at [44, 367] on icon at bounding box center [42, 367] width 4 height 9
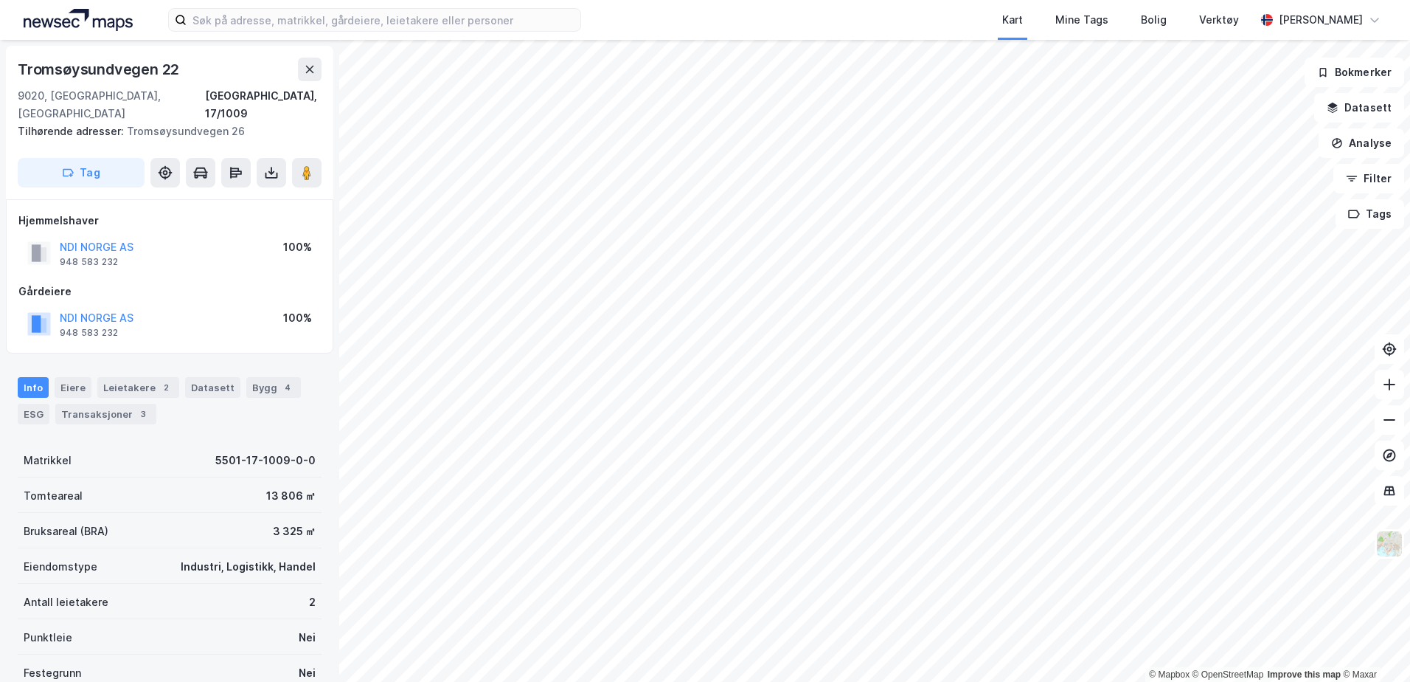
scroll to position [1, 0]
click at [267, 164] on icon at bounding box center [271, 171] width 15 height 15
click at [262, 189] on div "Last ned grunnbok" at bounding box center [207, 201] width 157 height 24
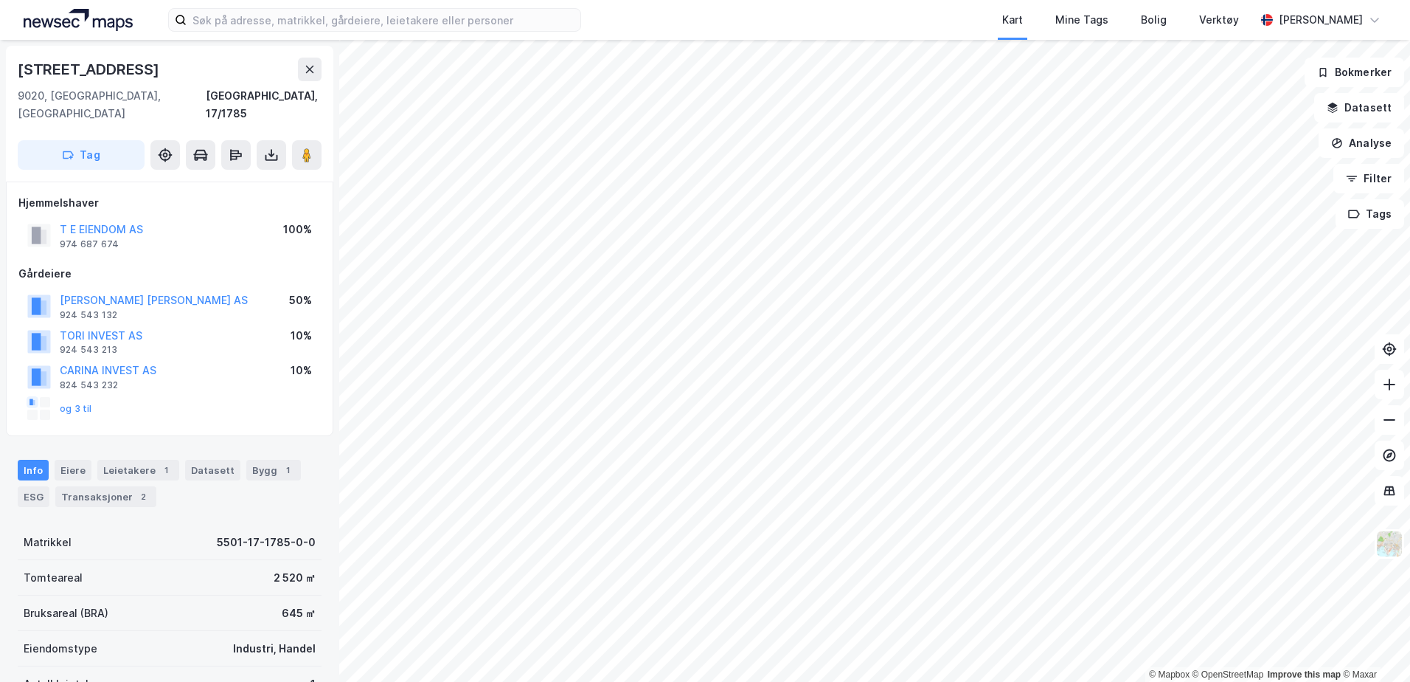
scroll to position [1, 0]
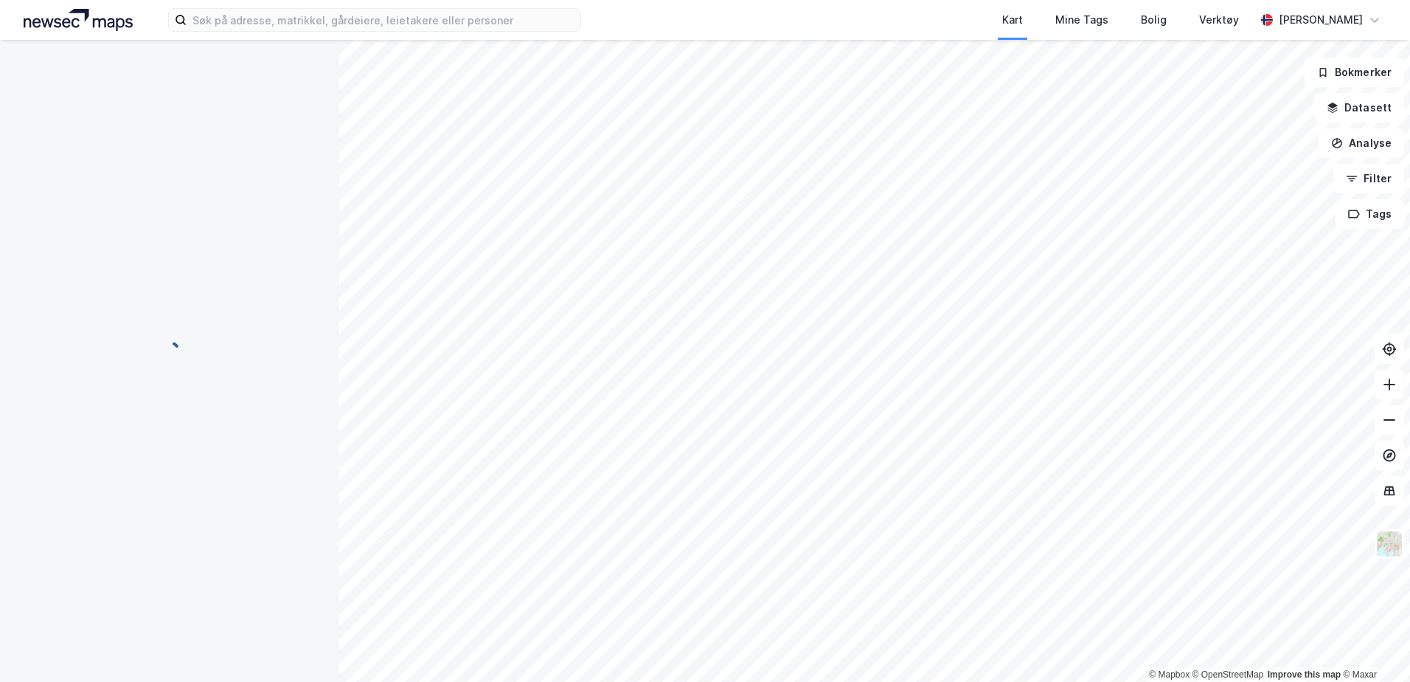
scroll to position [1, 0]
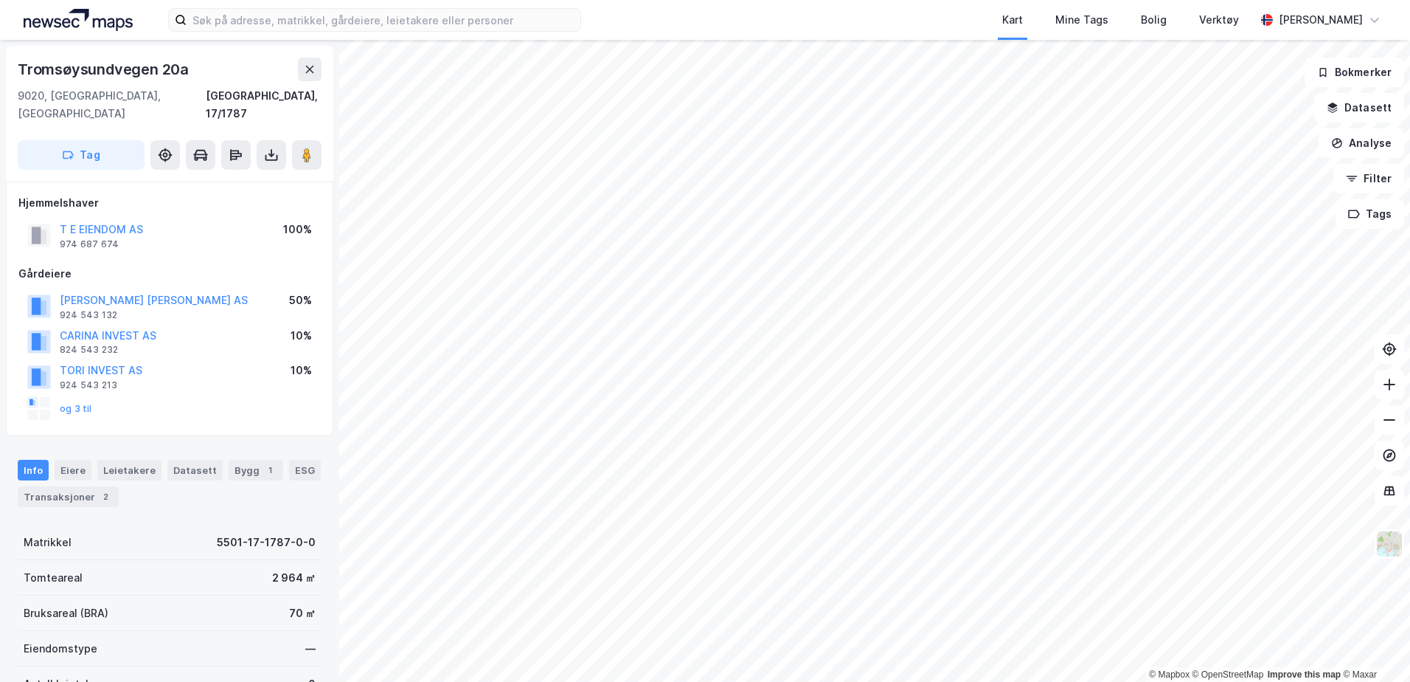
scroll to position [1, 0]
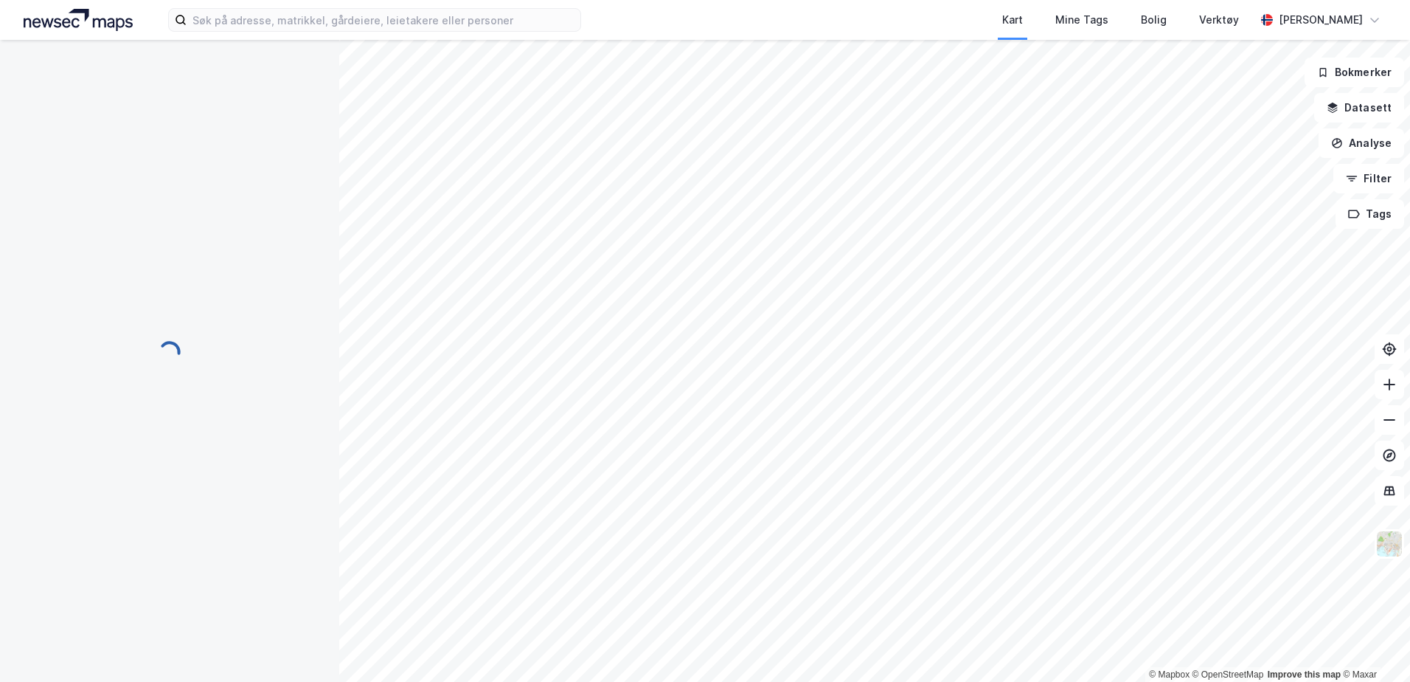
scroll to position [1, 0]
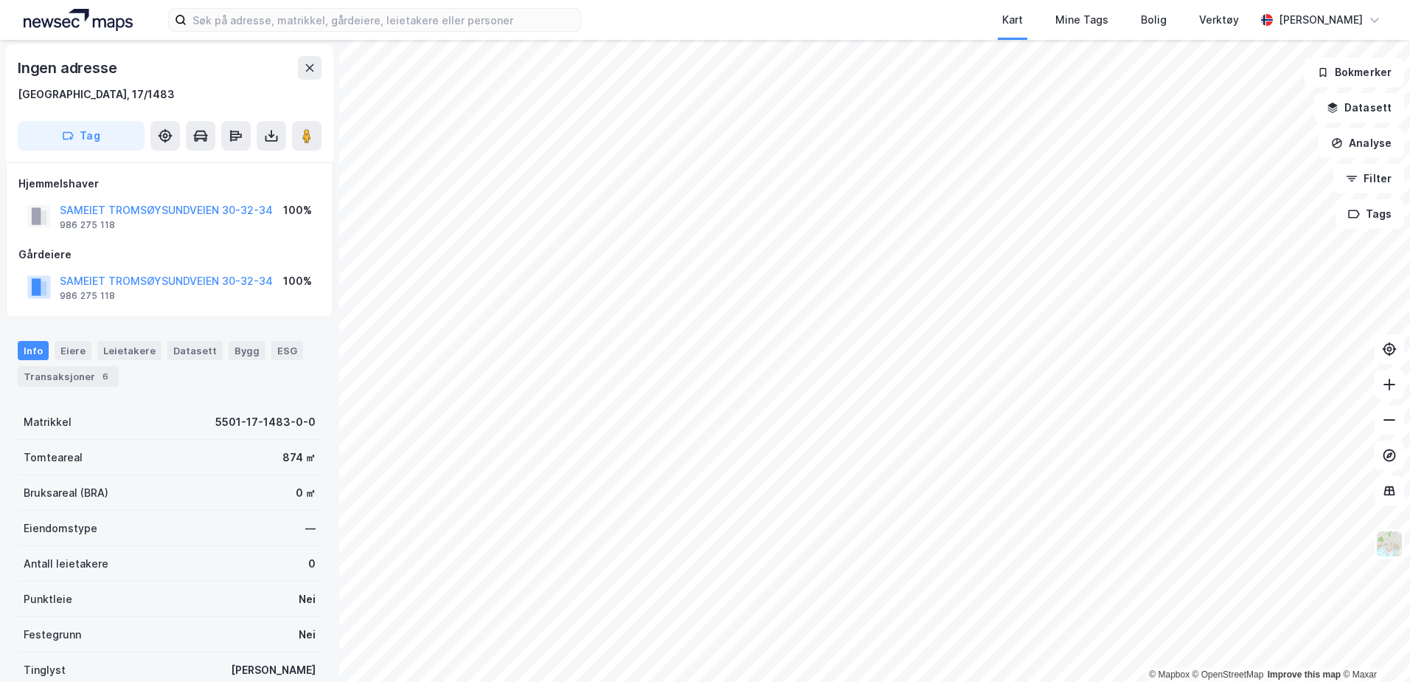
scroll to position [1, 0]
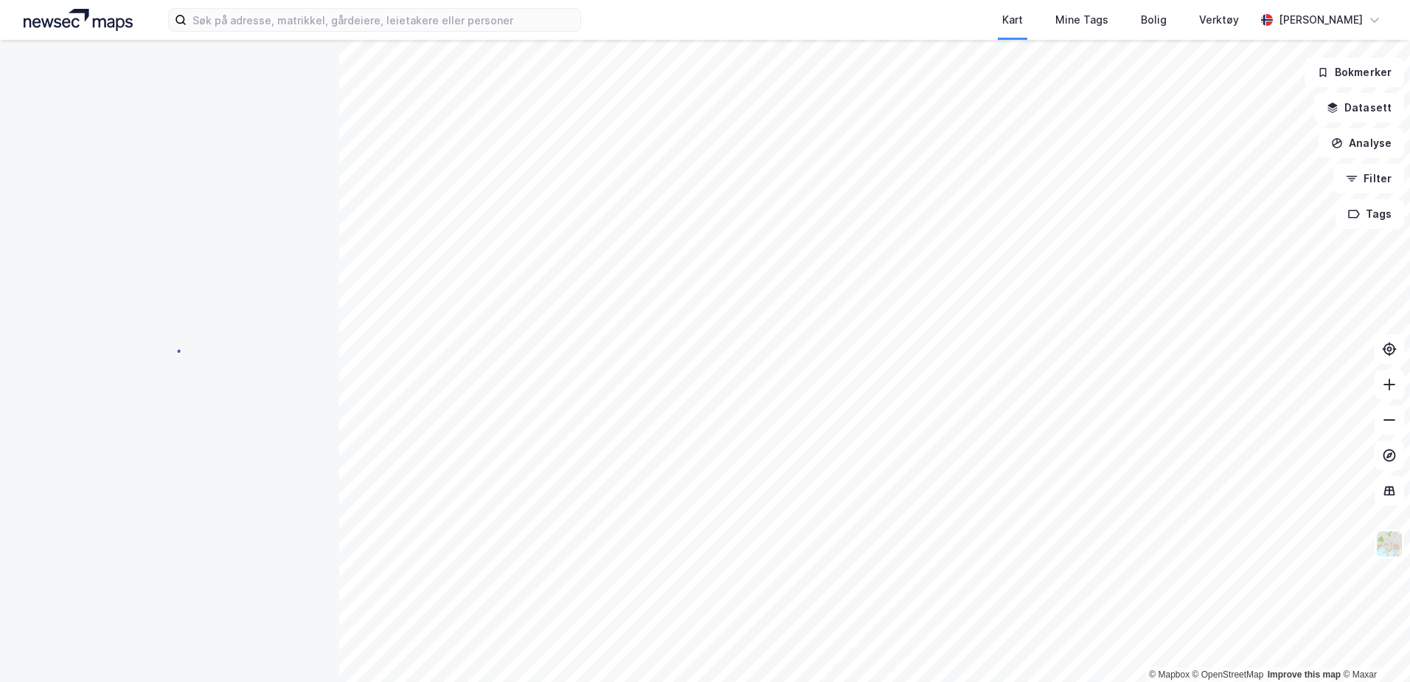
scroll to position [1, 0]
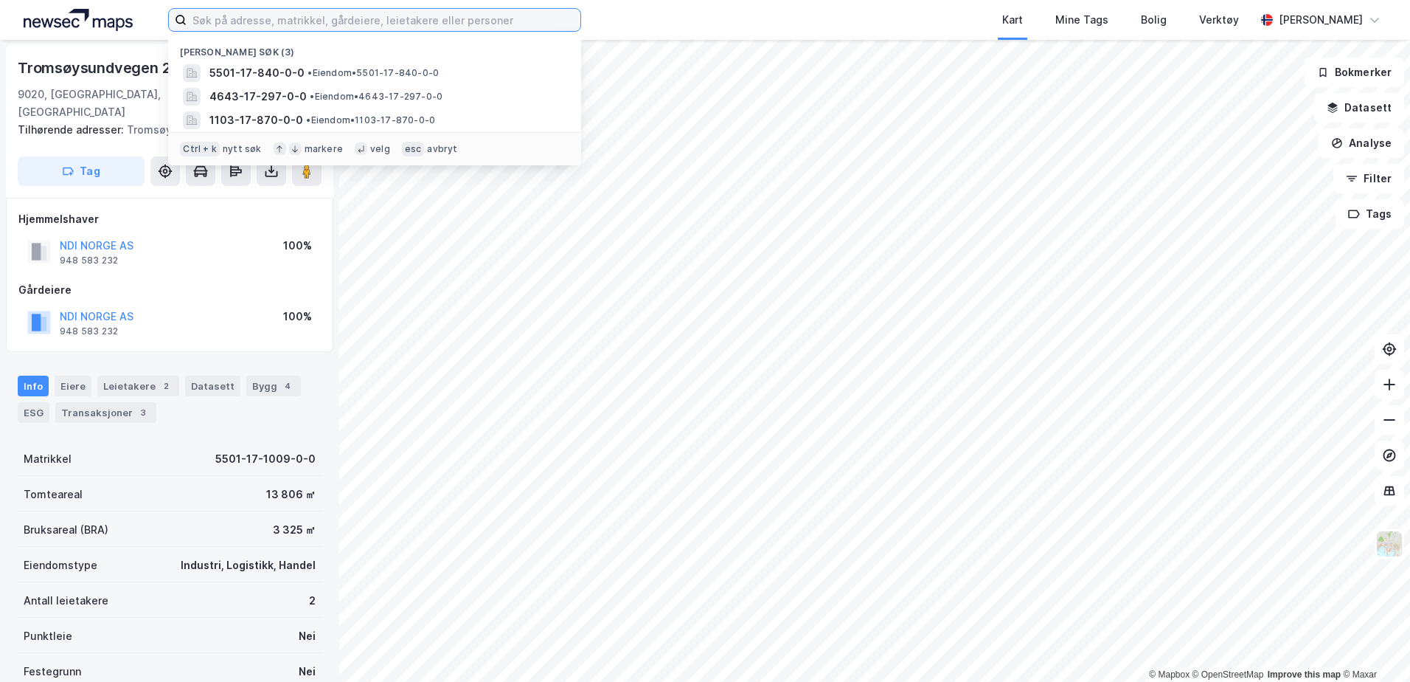
click at [286, 24] on input at bounding box center [384, 20] width 394 height 22
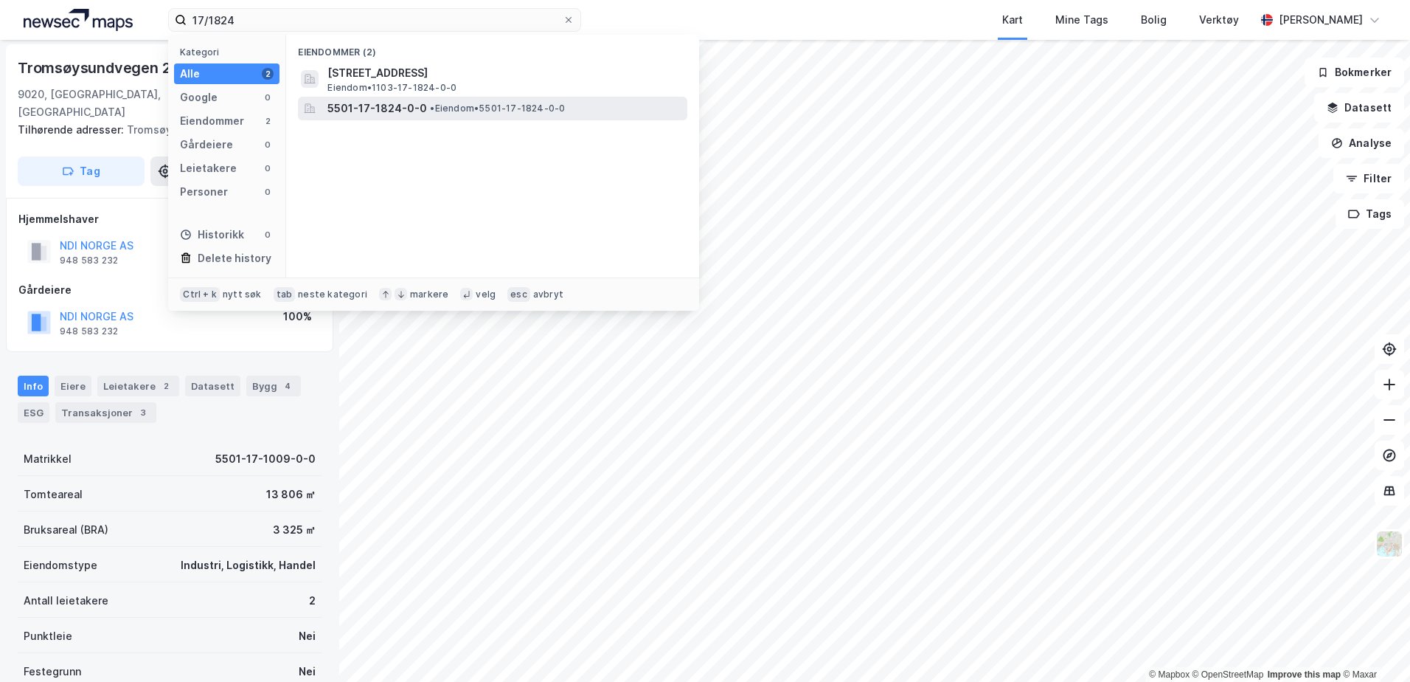
click at [347, 103] on span "5501-17-1824-0-0" at bounding box center [378, 109] width 100 height 18
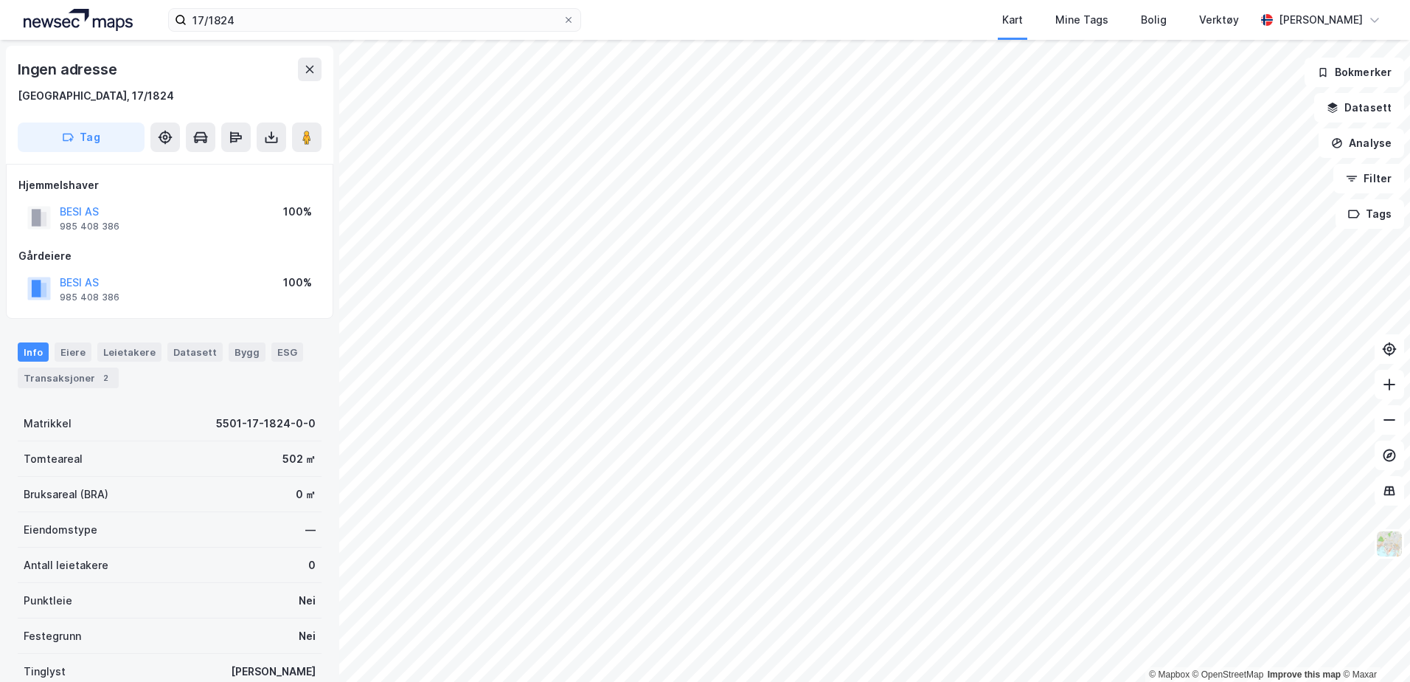
scroll to position [1, 0]
click at [89, 377] on div "Transaksjoner 2" at bounding box center [68, 376] width 101 height 21
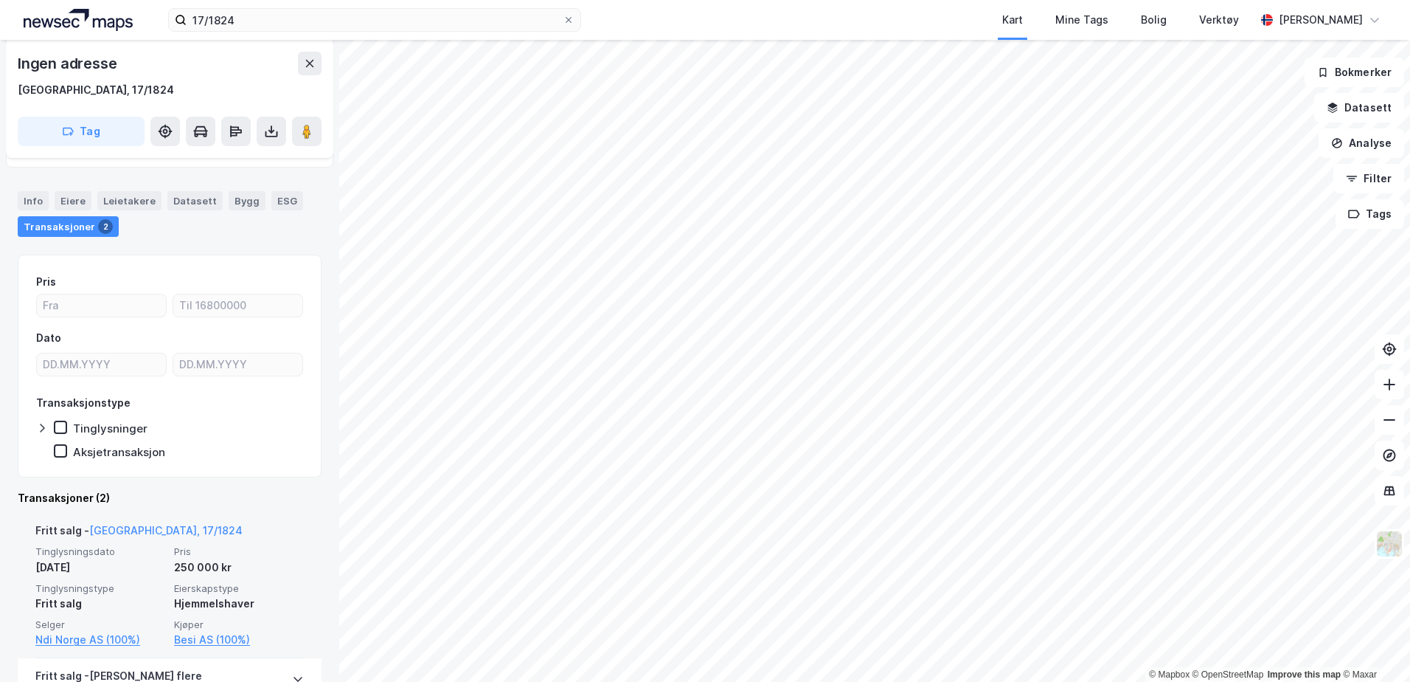
scroll to position [148, 0]
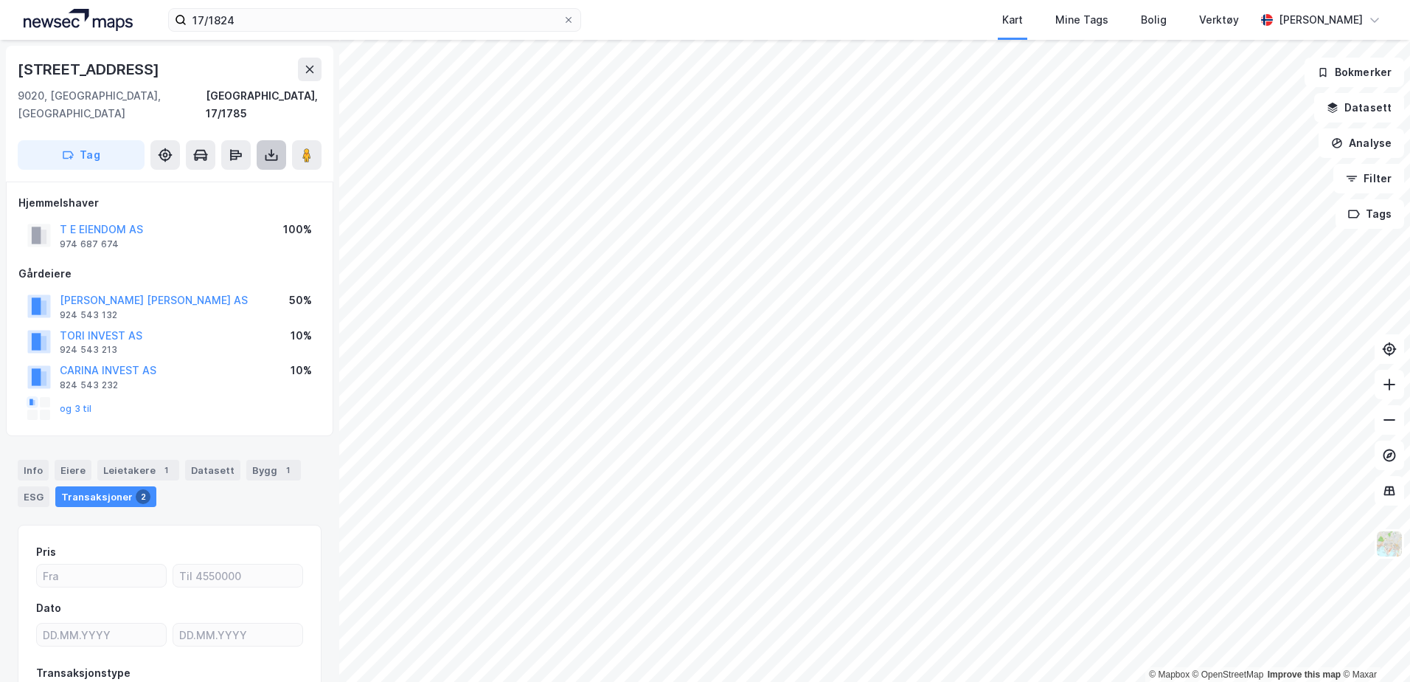
click at [274, 145] on button at bounding box center [272, 155] width 30 height 30
click at [229, 179] on div "Last ned grunnbok" at bounding box center [199, 185] width 86 height 12
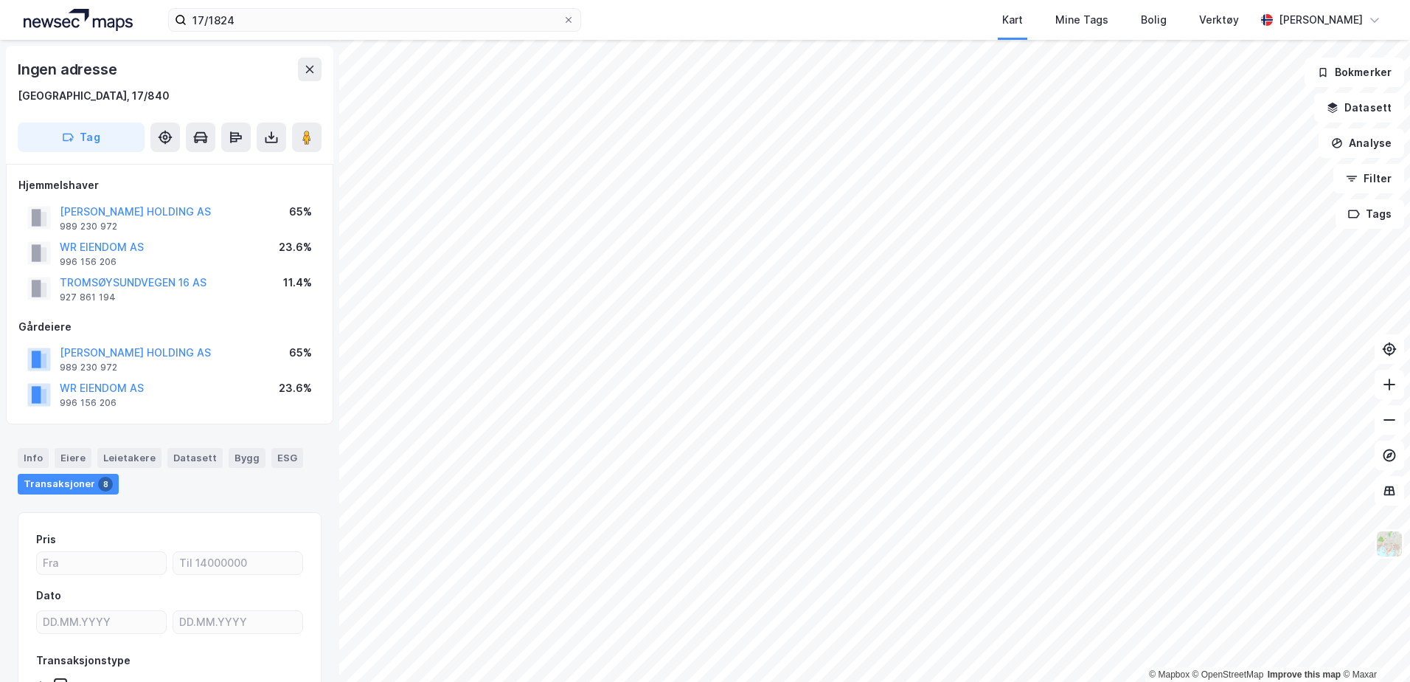
scroll to position [1, 0]
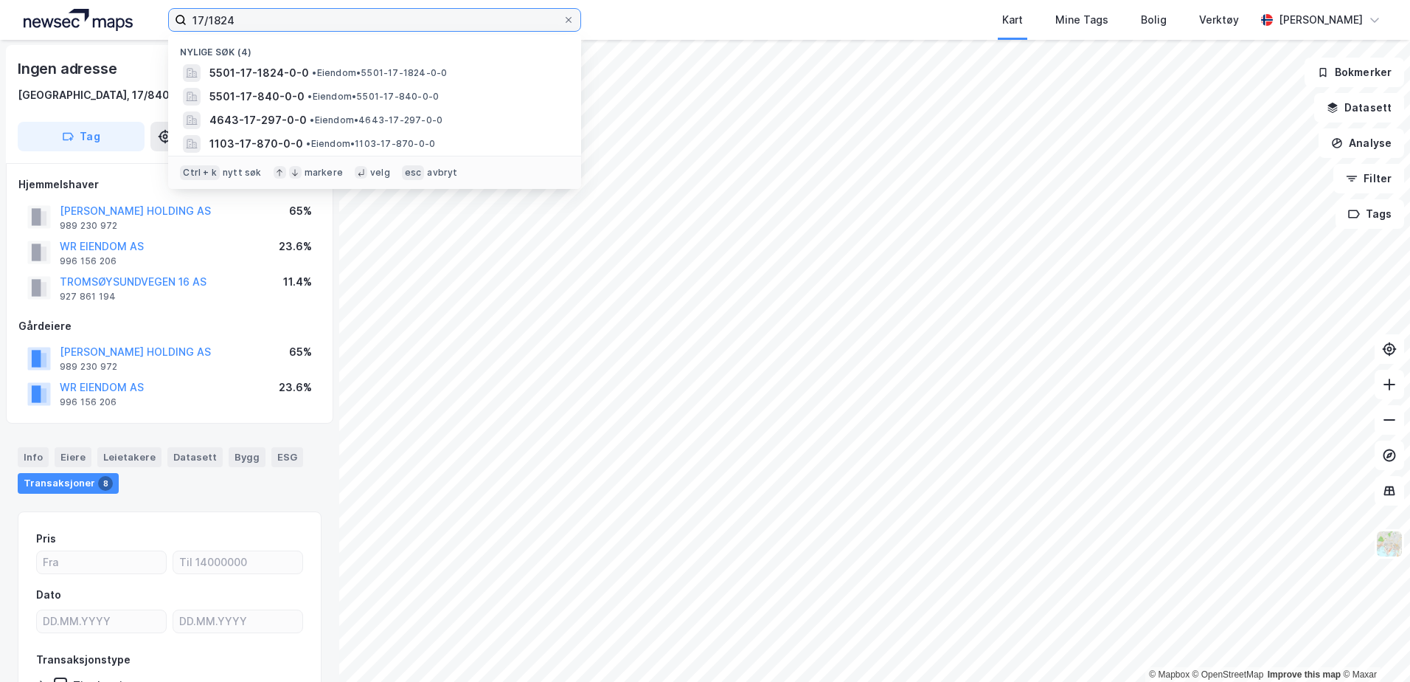
drag, startPoint x: 261, startPoint y: 26, endPoint x: 215, endPoint y: 26, distance: 46.5
click at [215, 26] on input "17/1824" at bounding box center [375, 20] width 376 height 22
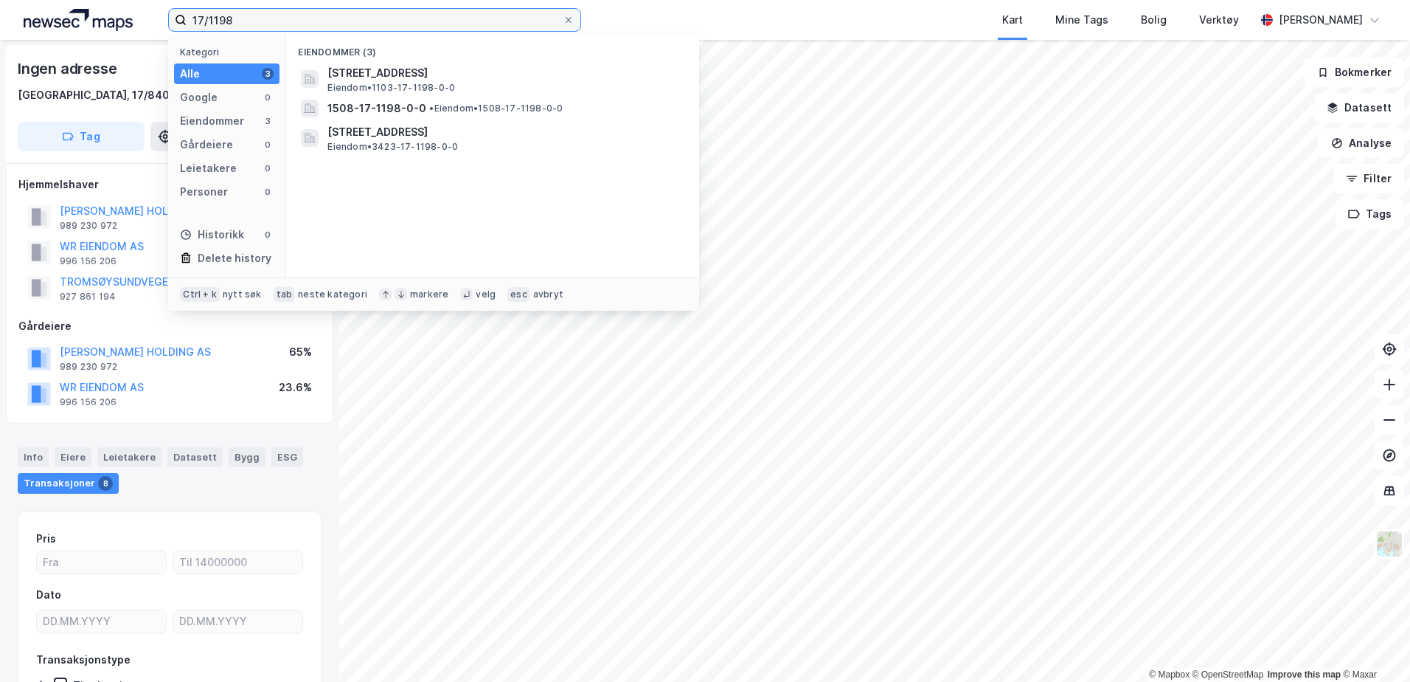
type input "17/1198"
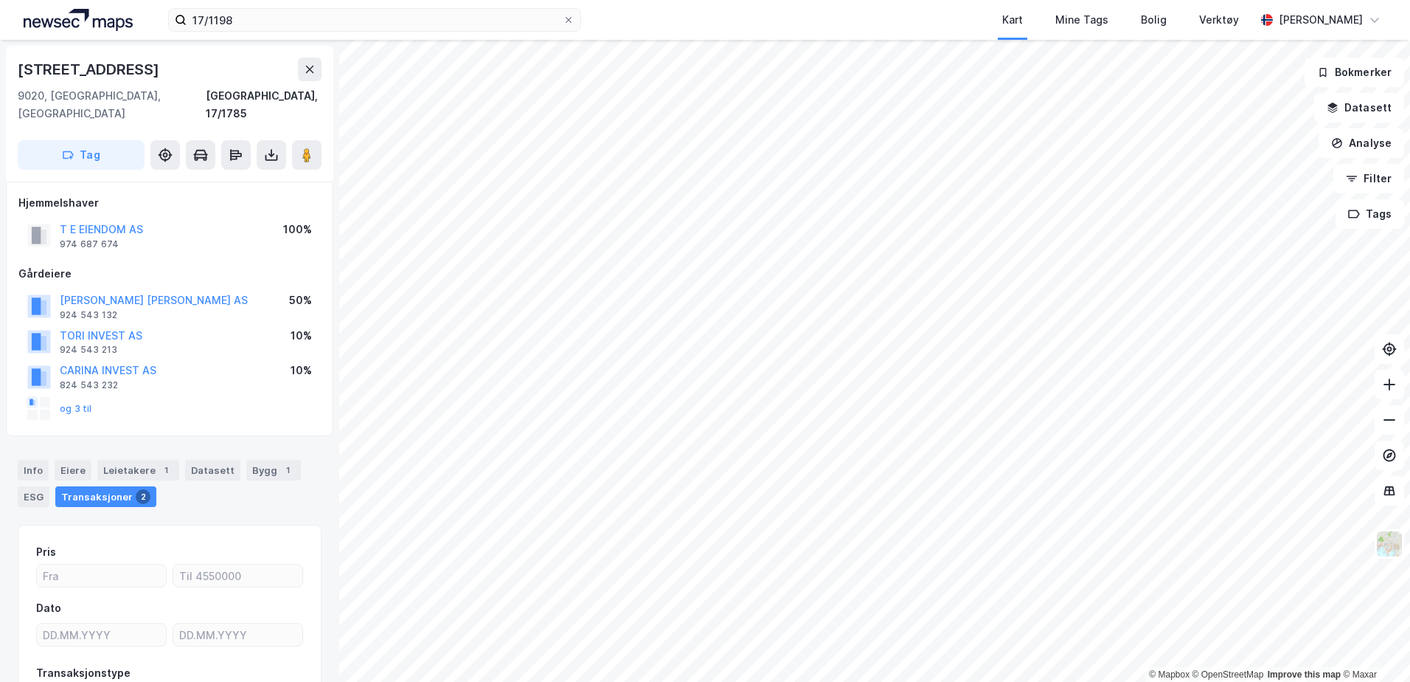
scroll to position [1, 0]
click at [263, 141] on button at bounding box center [272, 154] width 30 height 30
click at [231, 178] on div "Last ned grunnbok" at bounding box center [199, 184] width 86 height 12
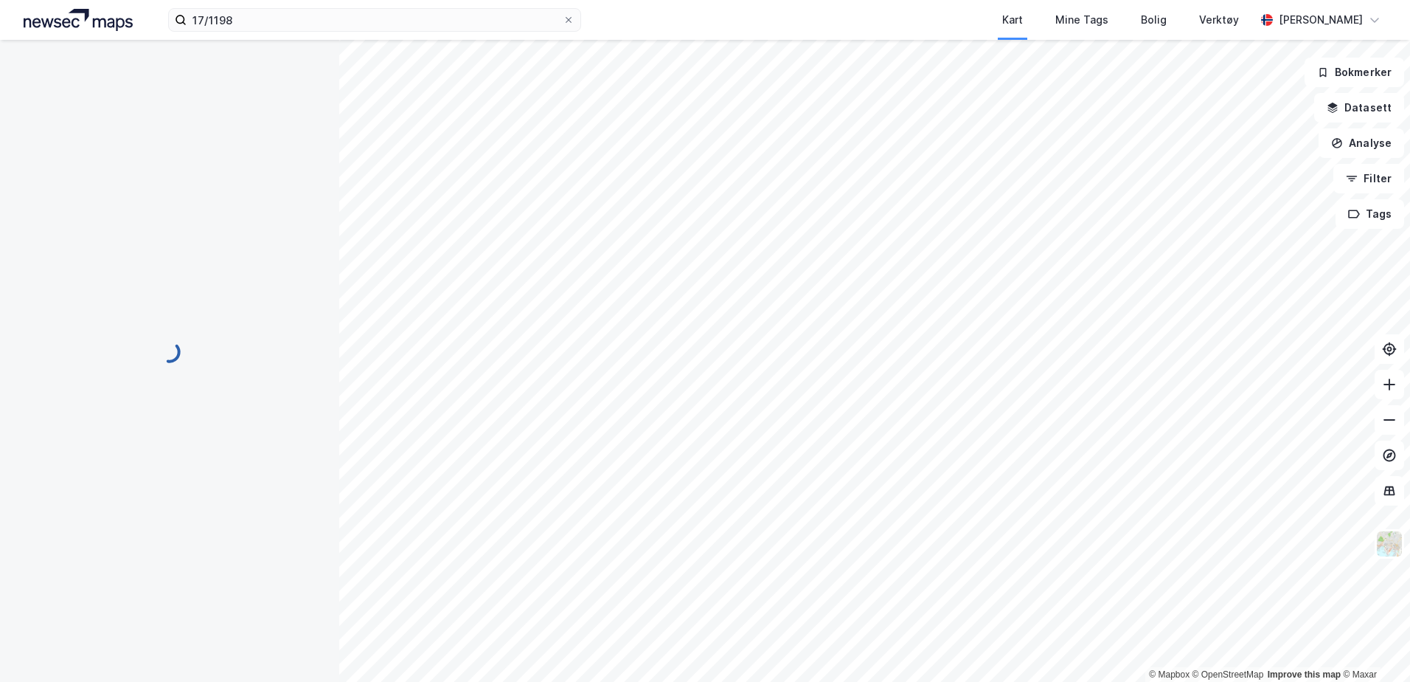
scroll to position [1, 0]
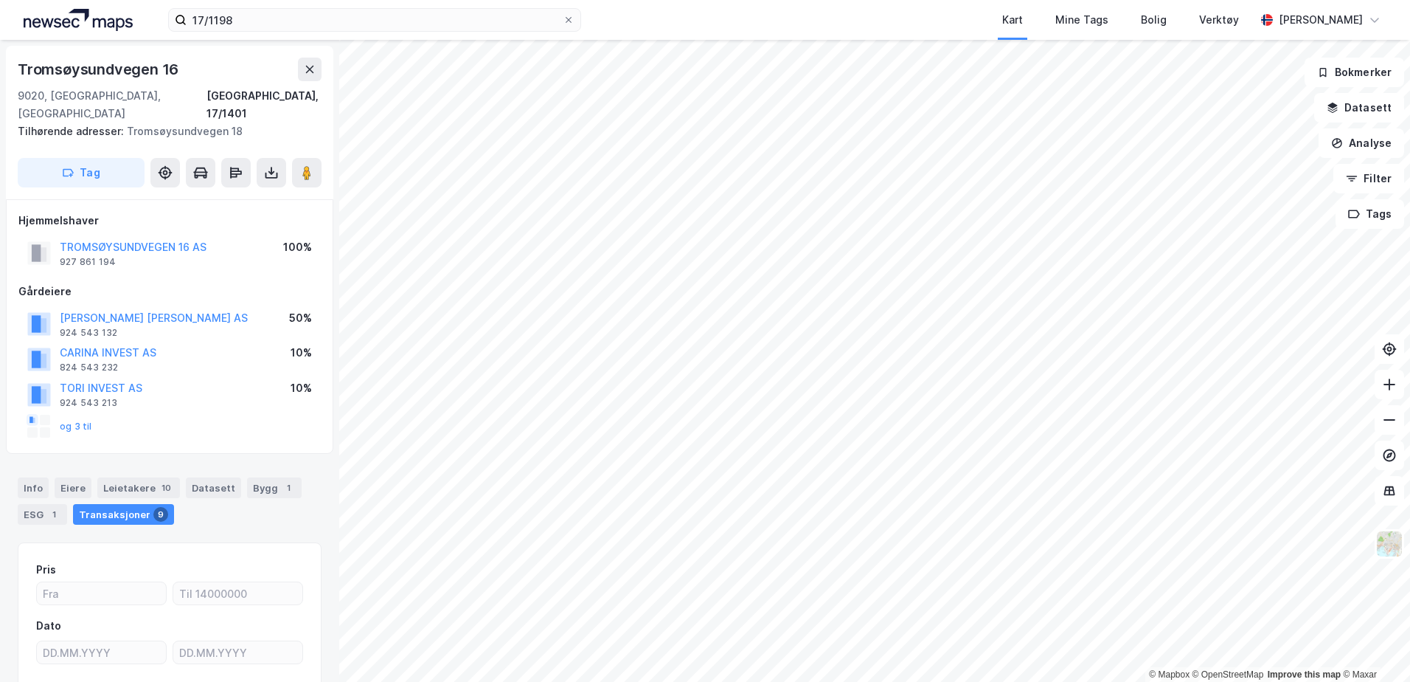
scroll to position [1, 0]
click at [271, 172] on icon at bounding box center [272, 175] width 13 height 6
click at [254, 190] on div "Last ned grunnbok" at bounding box center [207, 202] width 157 height 24
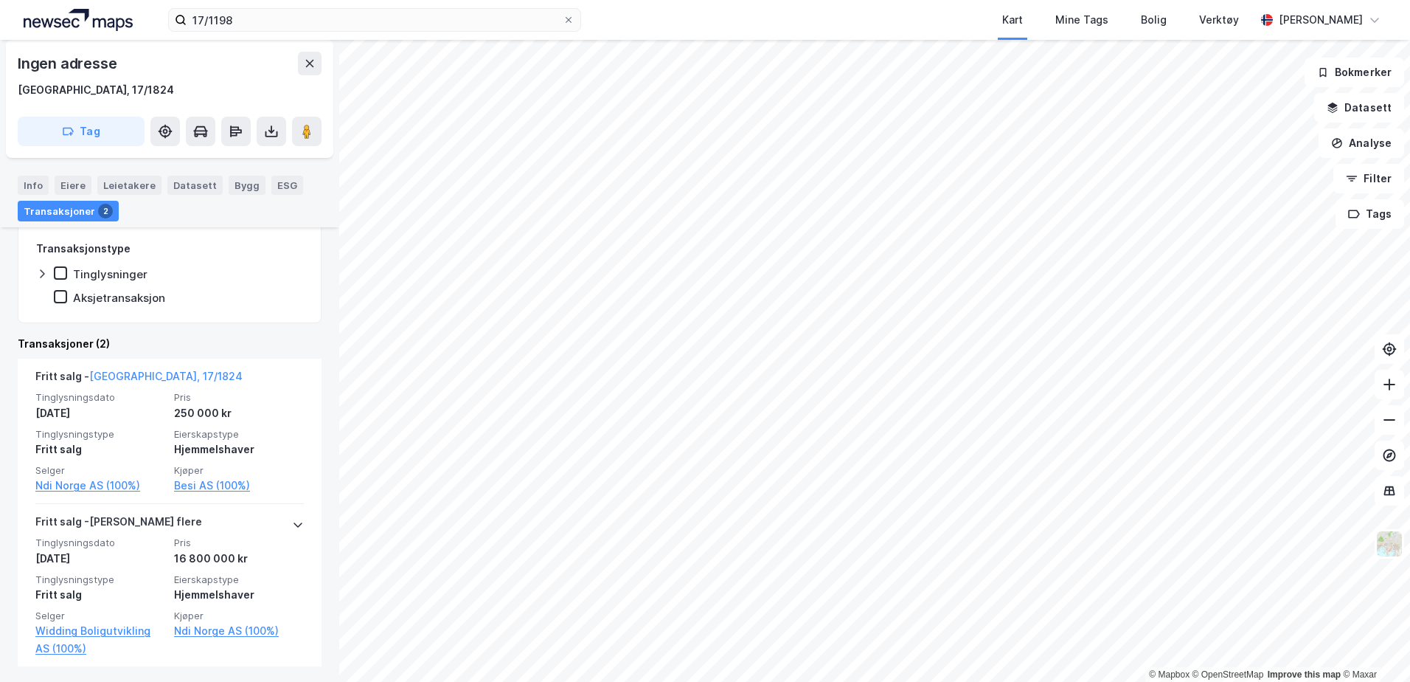
scroll to position [308, 0]
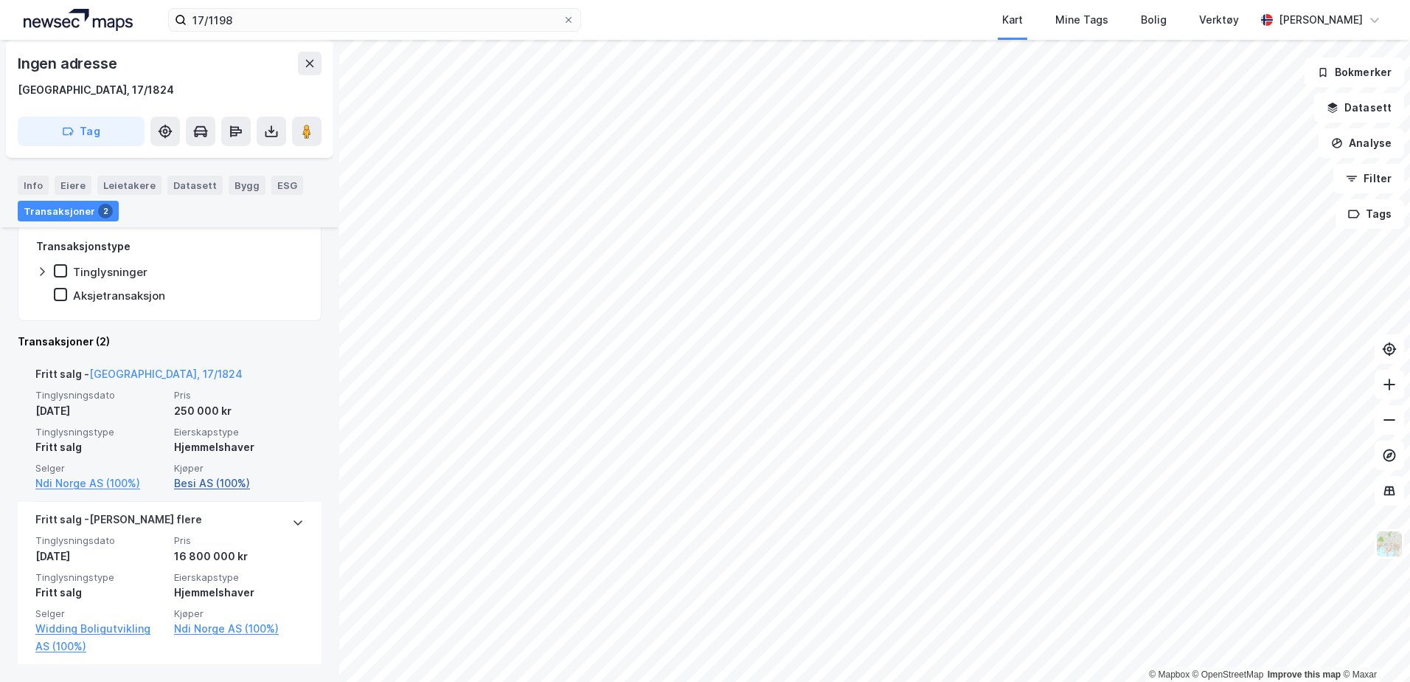
click at [214, 475] on link "Besi AS (100%)" at bounding box center [239, 483] width 130 height 18
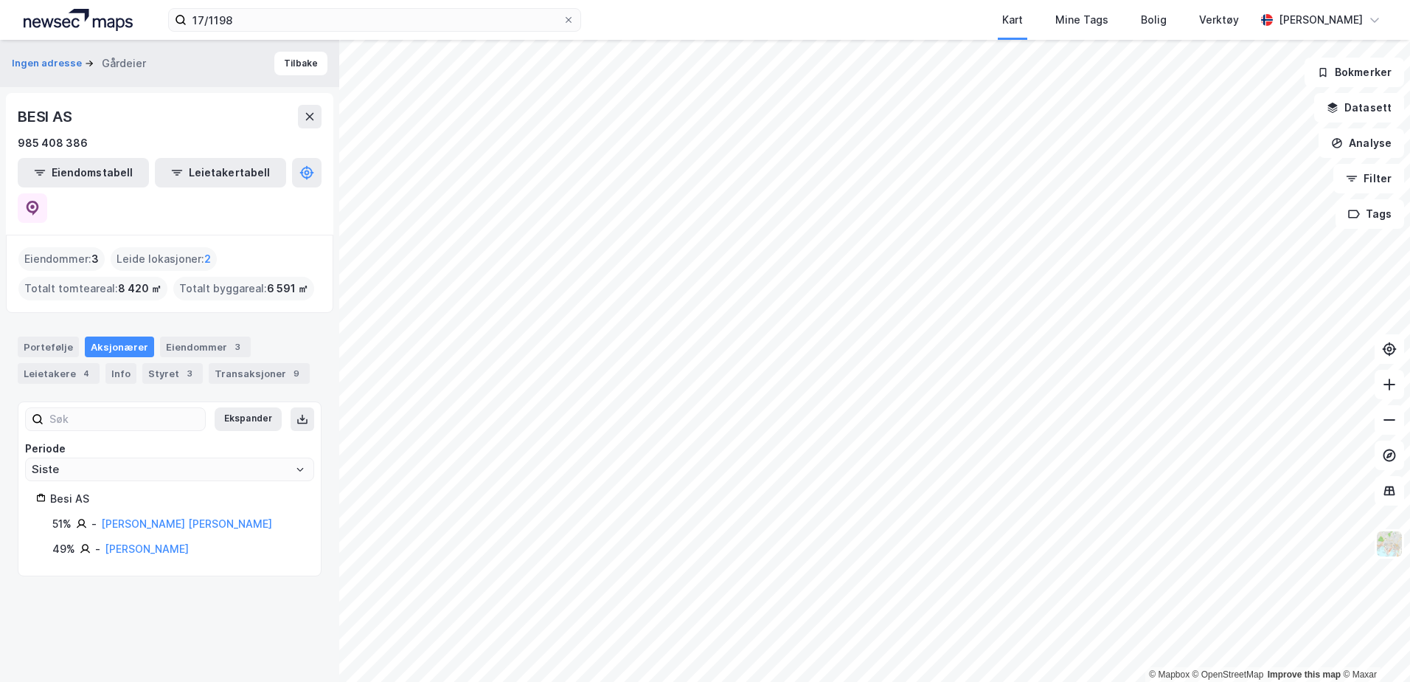
click at [154, 540] on div "[PERSON_NAME]" at bounding box center [147, 549] width 84 height 18
click at [143, 542] on link "[PERSON_NAME]" at bounding box center [147, 548] width 84 height 13
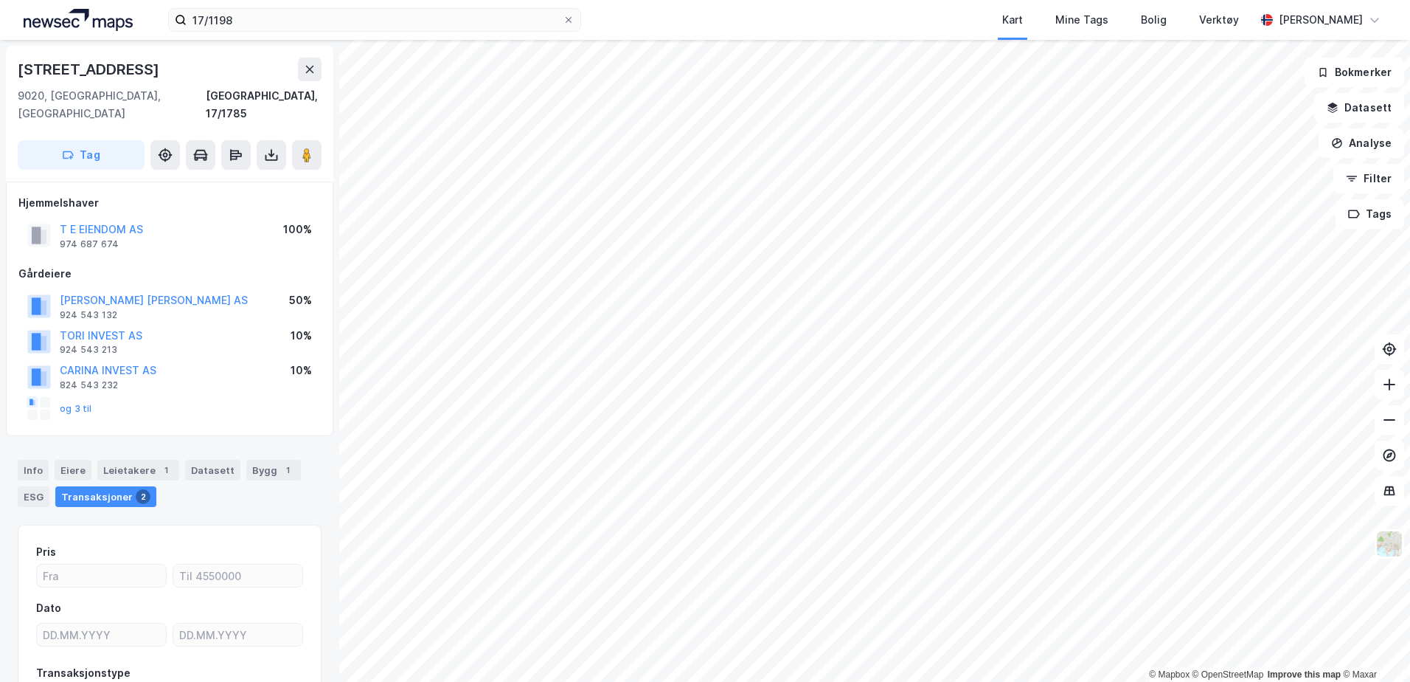
scroll to position [102, 0]
